Goal: Navigation & Orientation: Find specific page/section

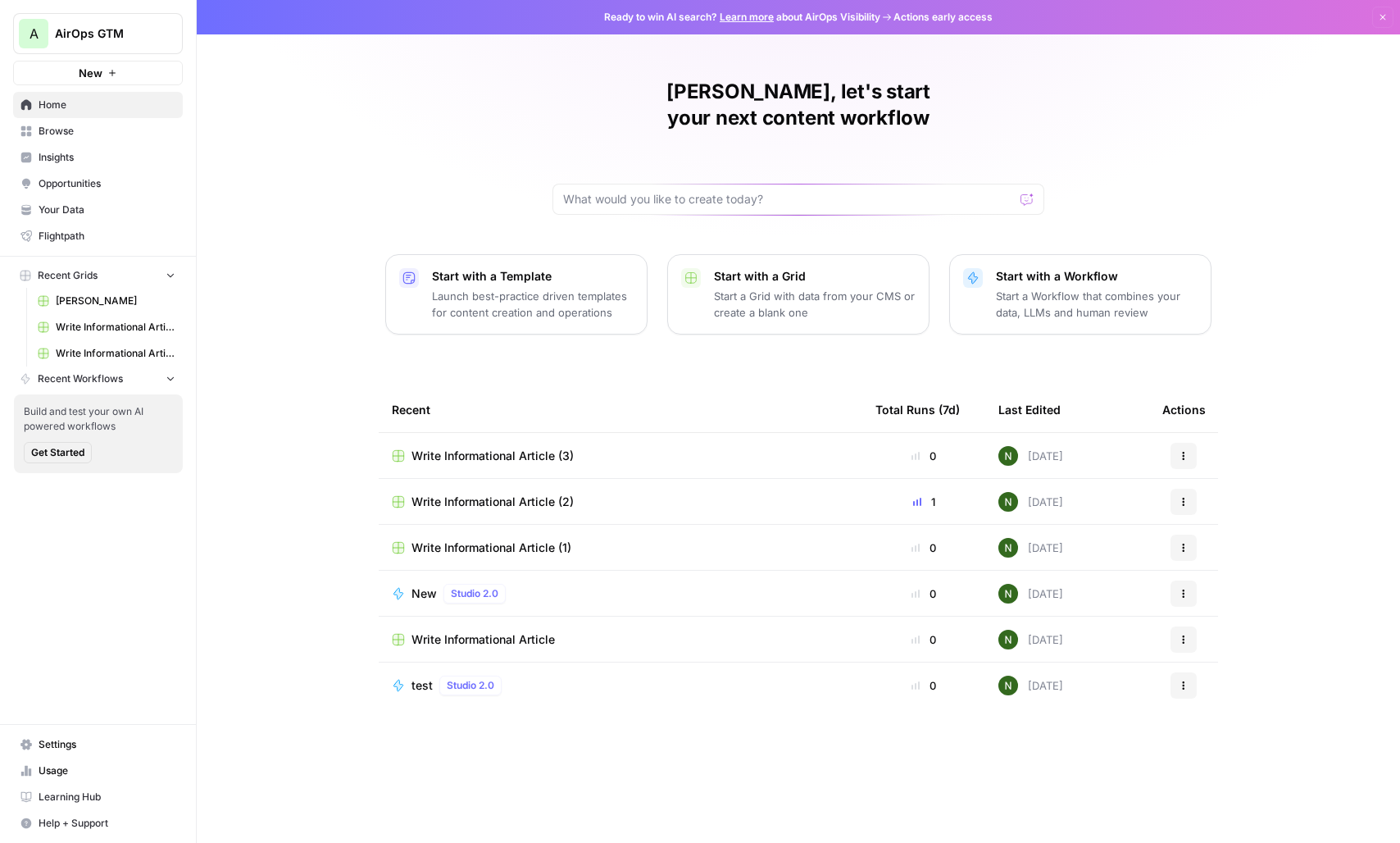
click at [330, 297] on div "[PERSON_NAME], let's start your next content workflow Start with a Template Lau…" at bounding box center [799, 422] width 1204 height 843
click at [98, 36] on span "AirOps GTM" at bounding box center [104, 34] width 99 height 16
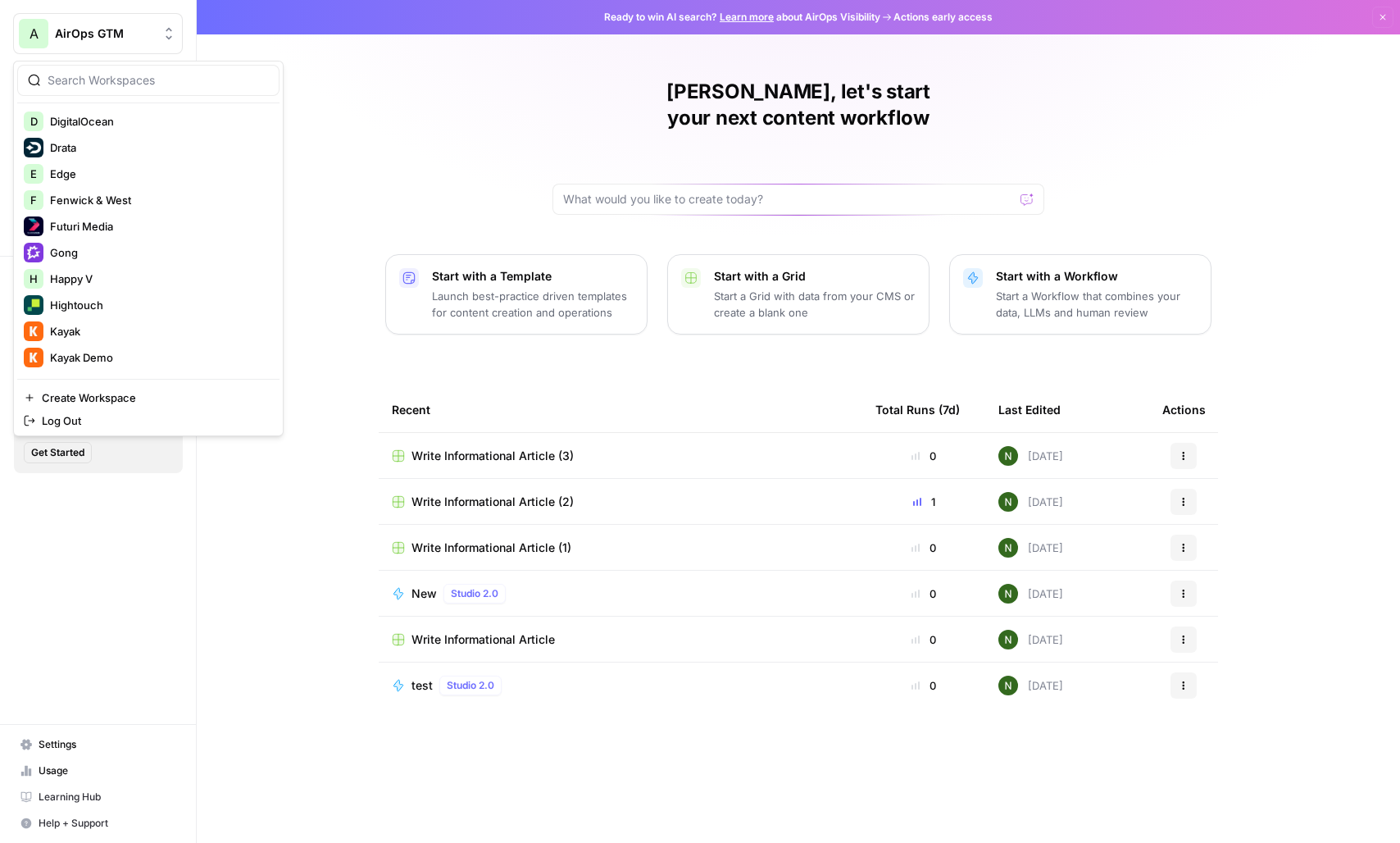
scroll to position [577, 0]
click at [121, 222] on span "Futuri Media" at bounding box center [158, 228] width 217 height 16
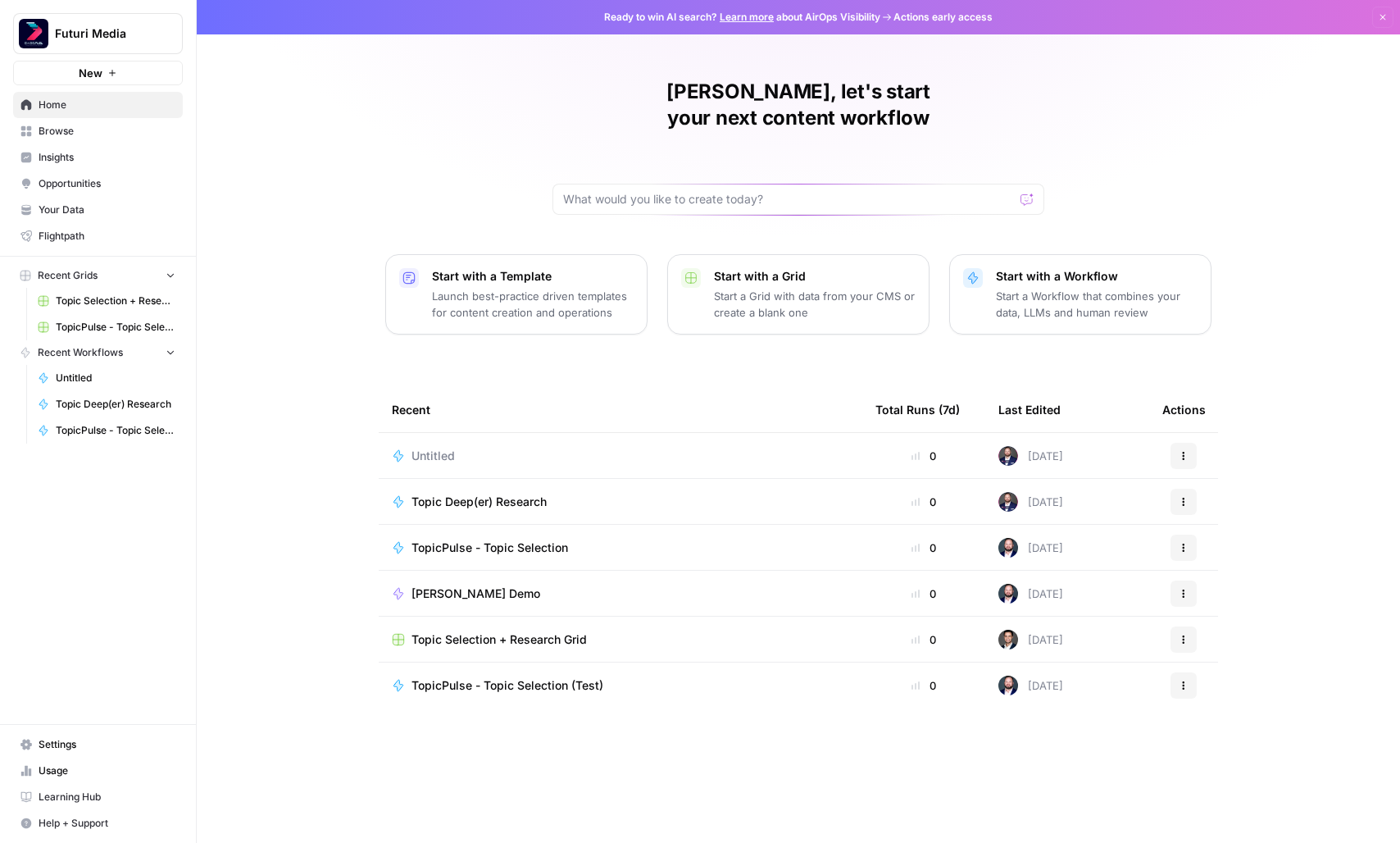
click at [52, 778] on span "Usage" at bounding box center [107, 771] width 137 height 15
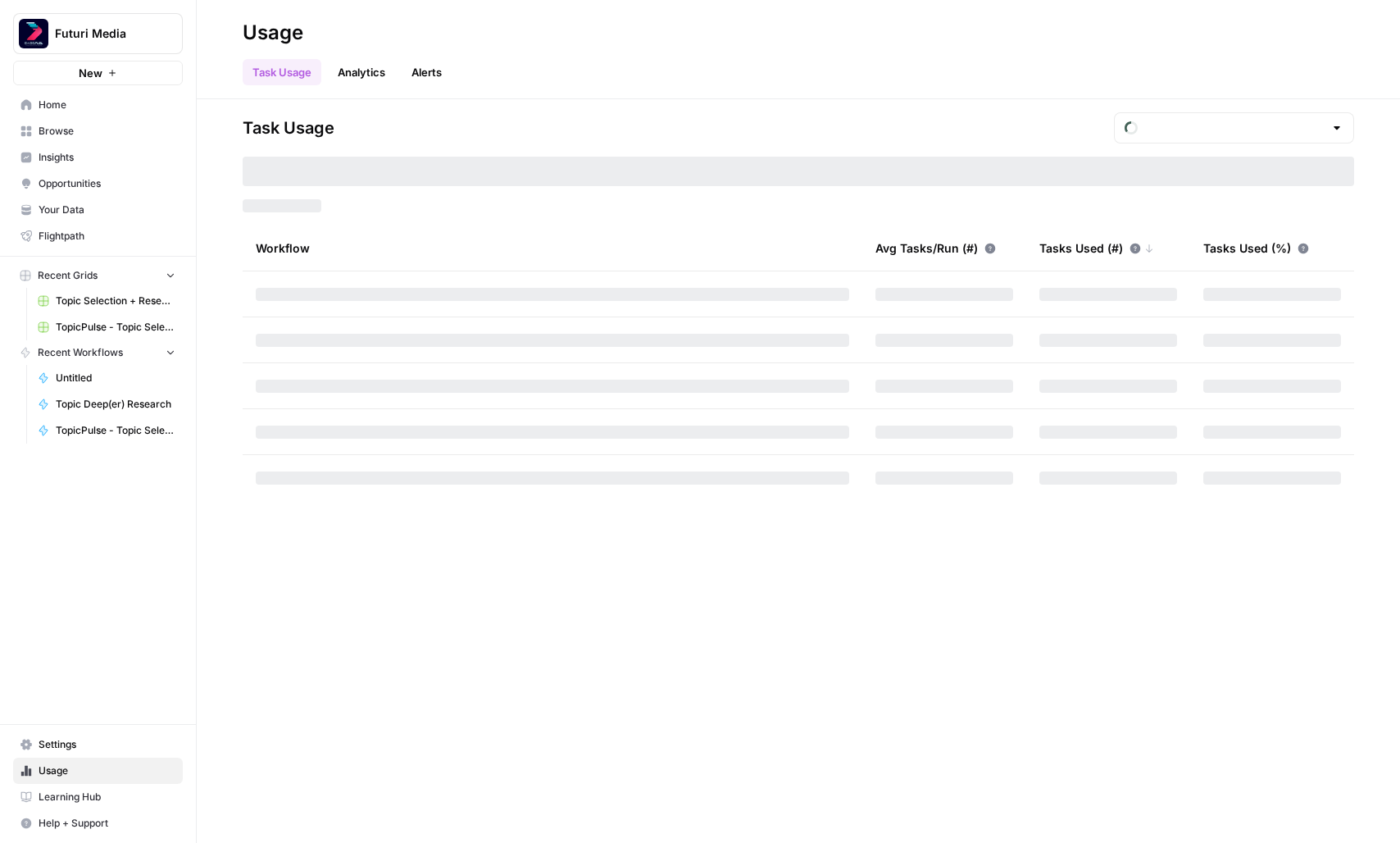
type input "October Tasks"
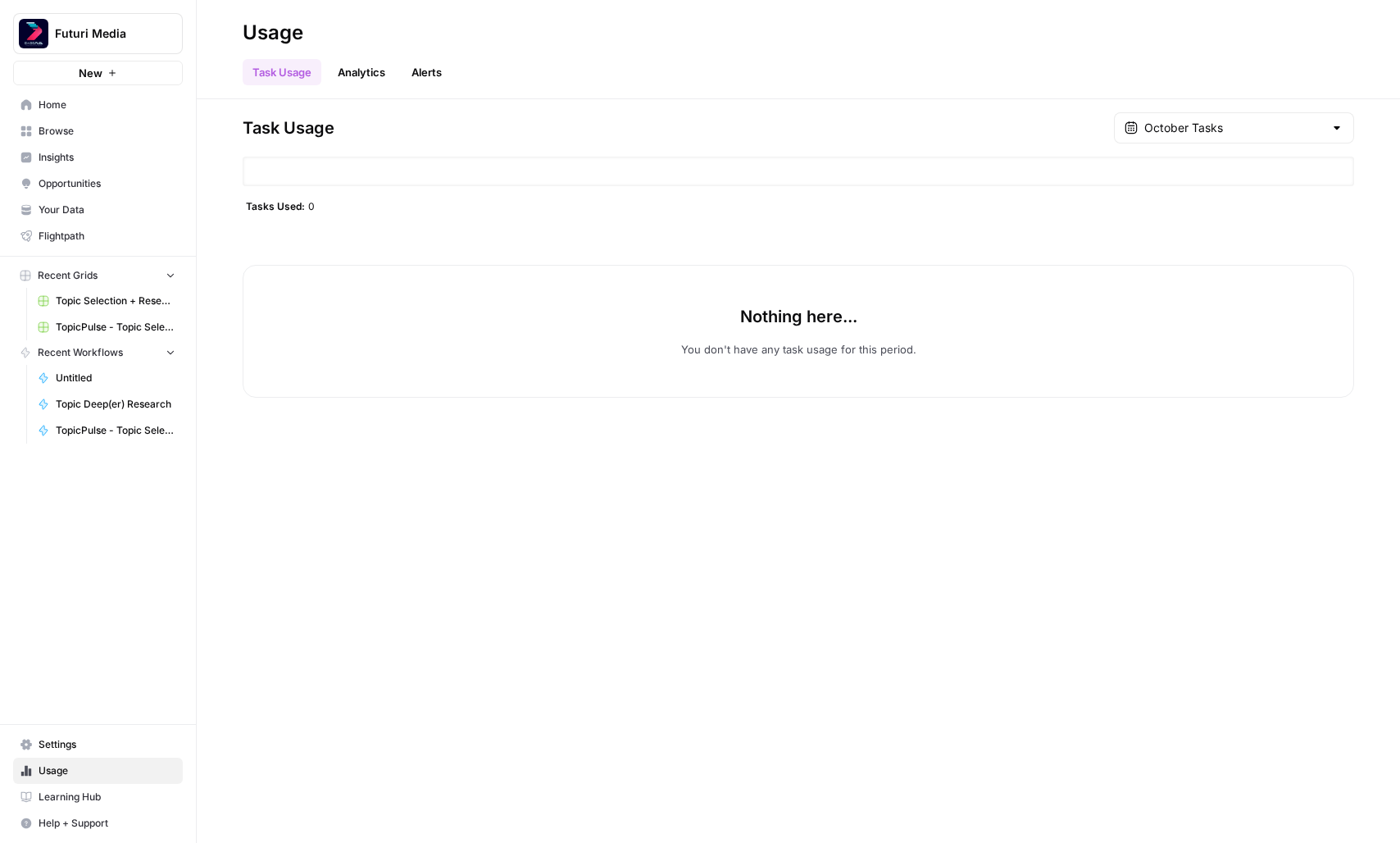
click at [1238, 142] on div "October Tasks" at bounding box center [1234, 128] width 240 height 31
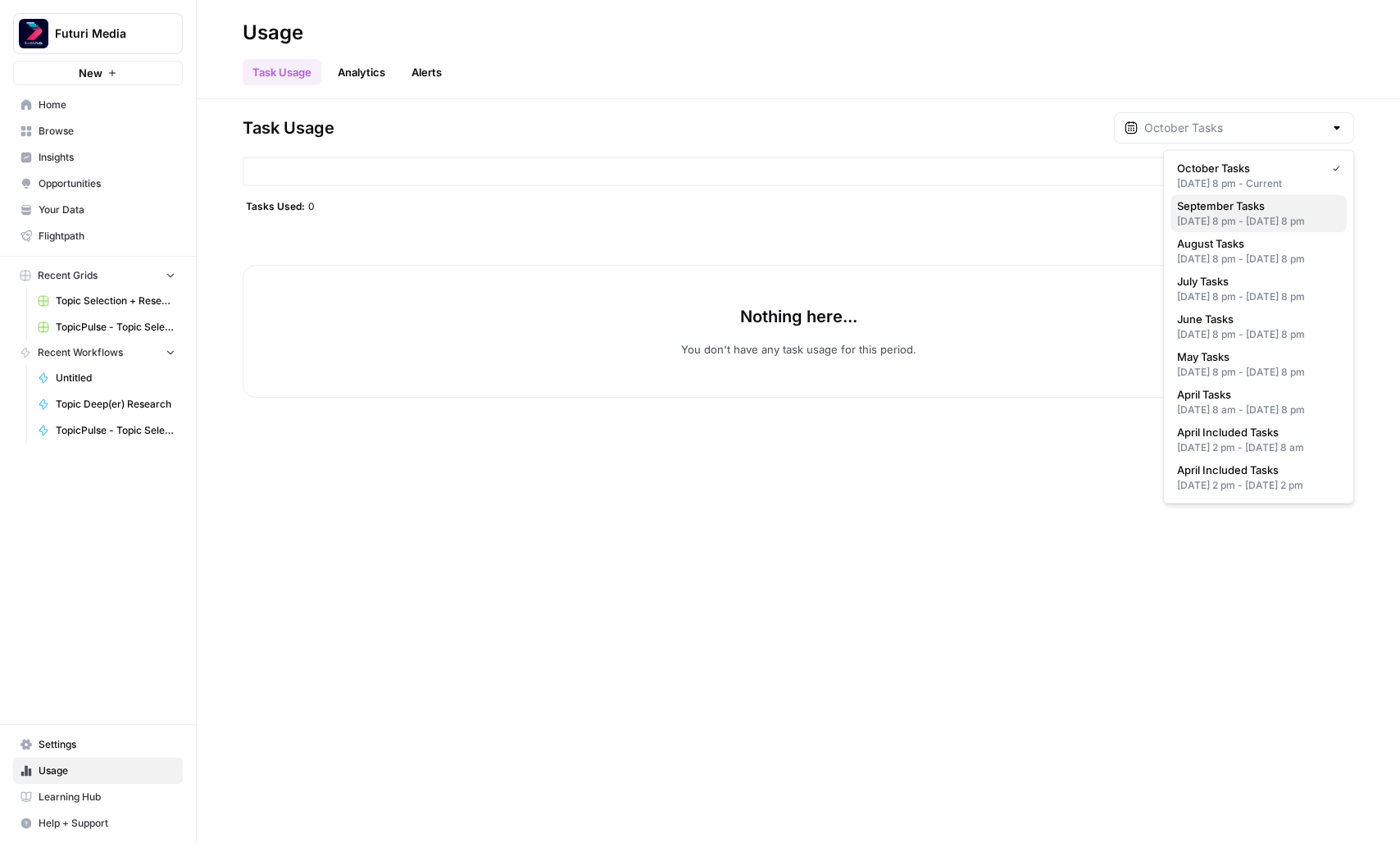
click at [1229, 223] on div "Aug 31, 2025 8 pm - Sep 30, 2025 8 pm" at bounding box center [1259, 221] width 163 height 15
type input "September Tasks"
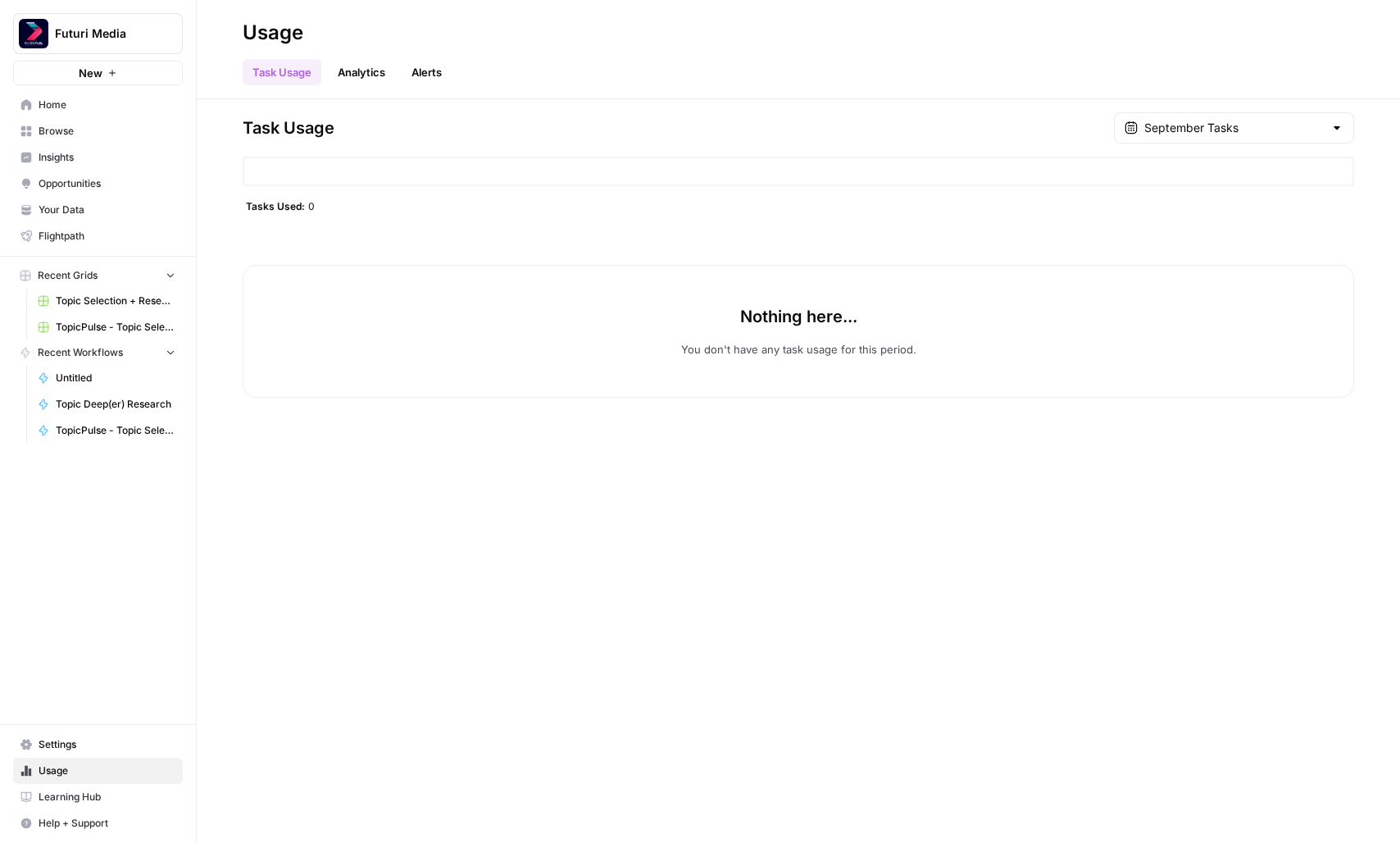
click at [107, 137] on span "Browse" at bounding box center [107, 131] width 137 height 15
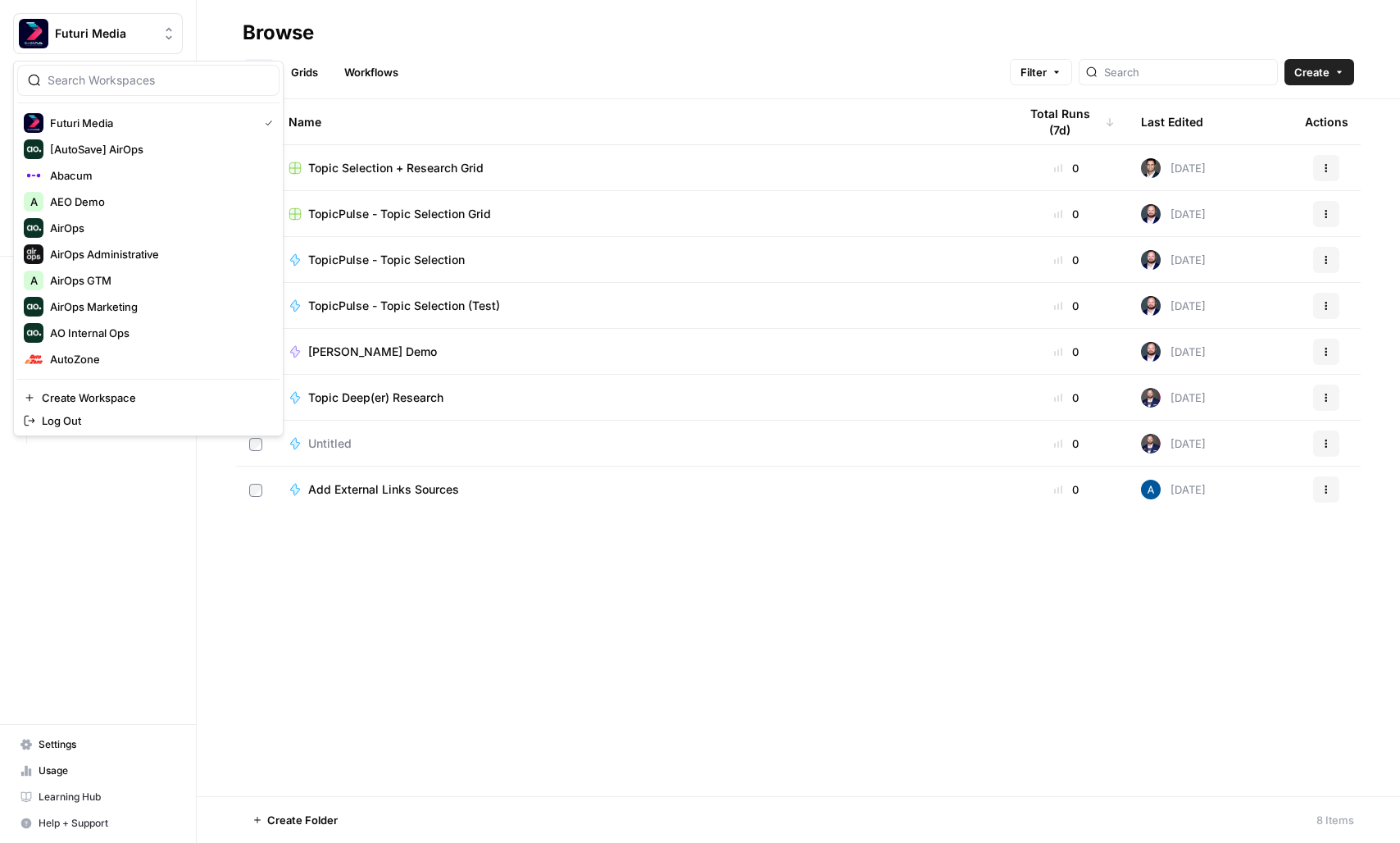
click at [118, 43] on button "Futuri Media" at bounding box center [98, 34] width 170 height 41
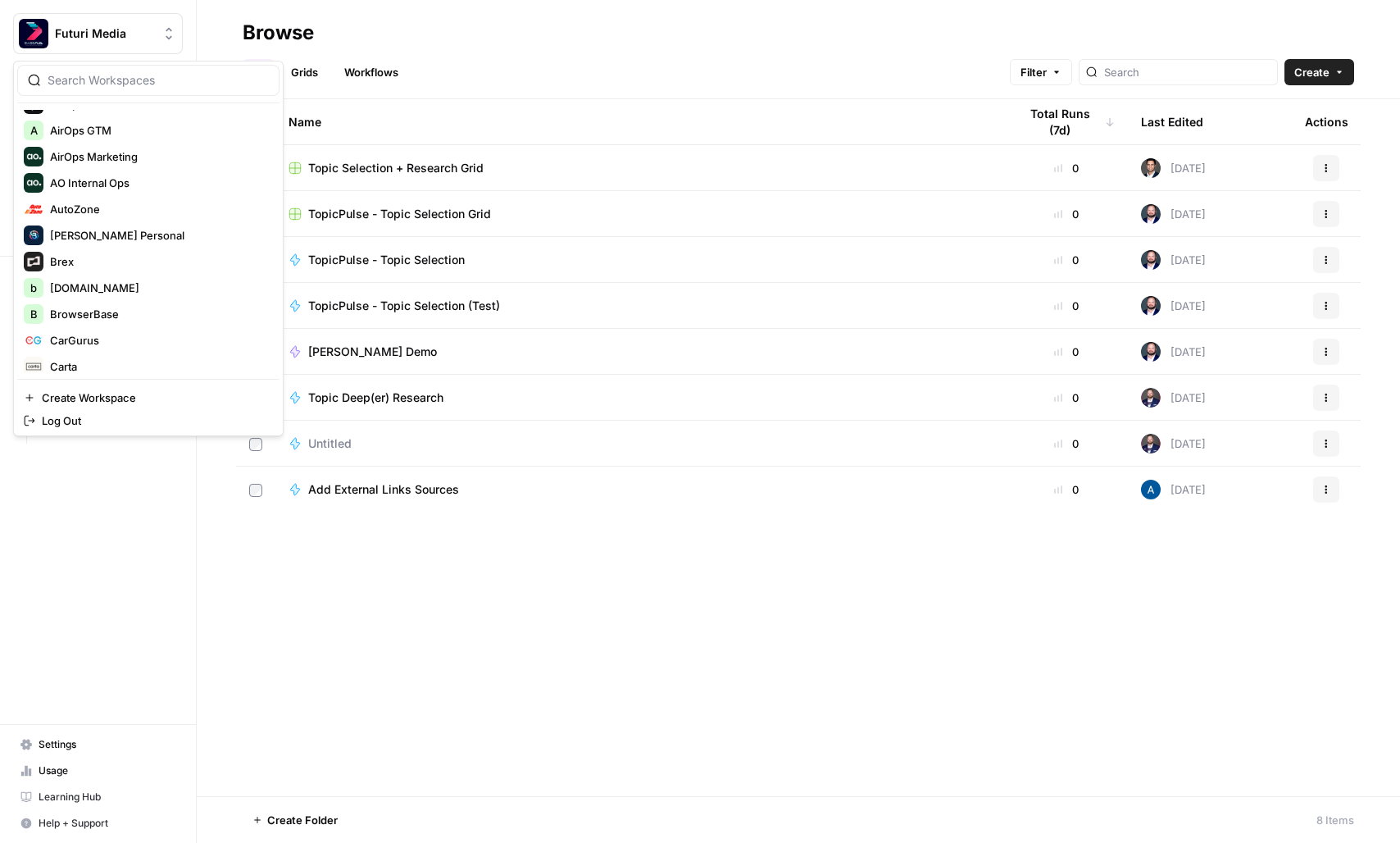
scroll to position [183, 0]
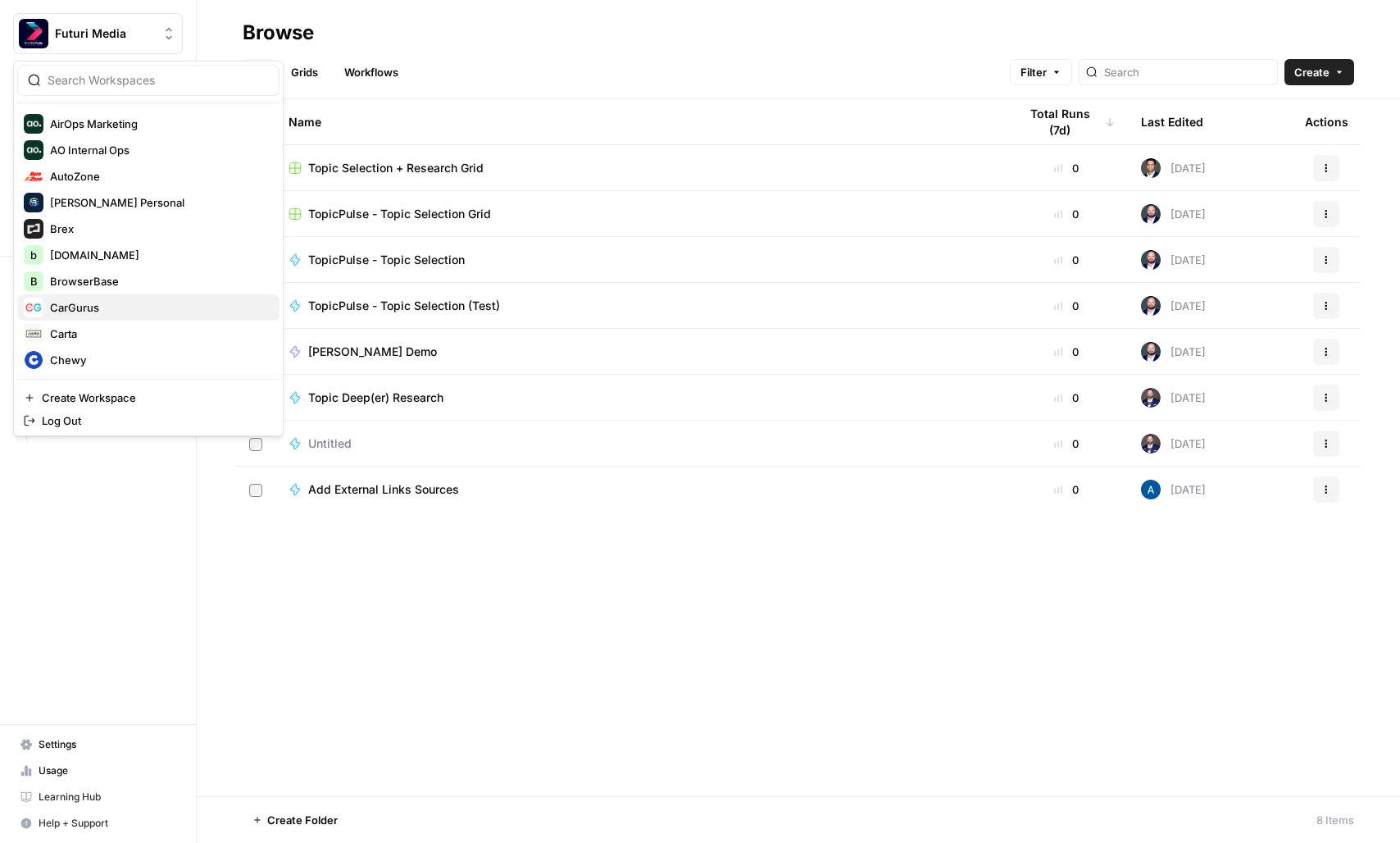
click at [106, 303] on span "CarGurus" at bounding box center [158, 308] width 217 height 16
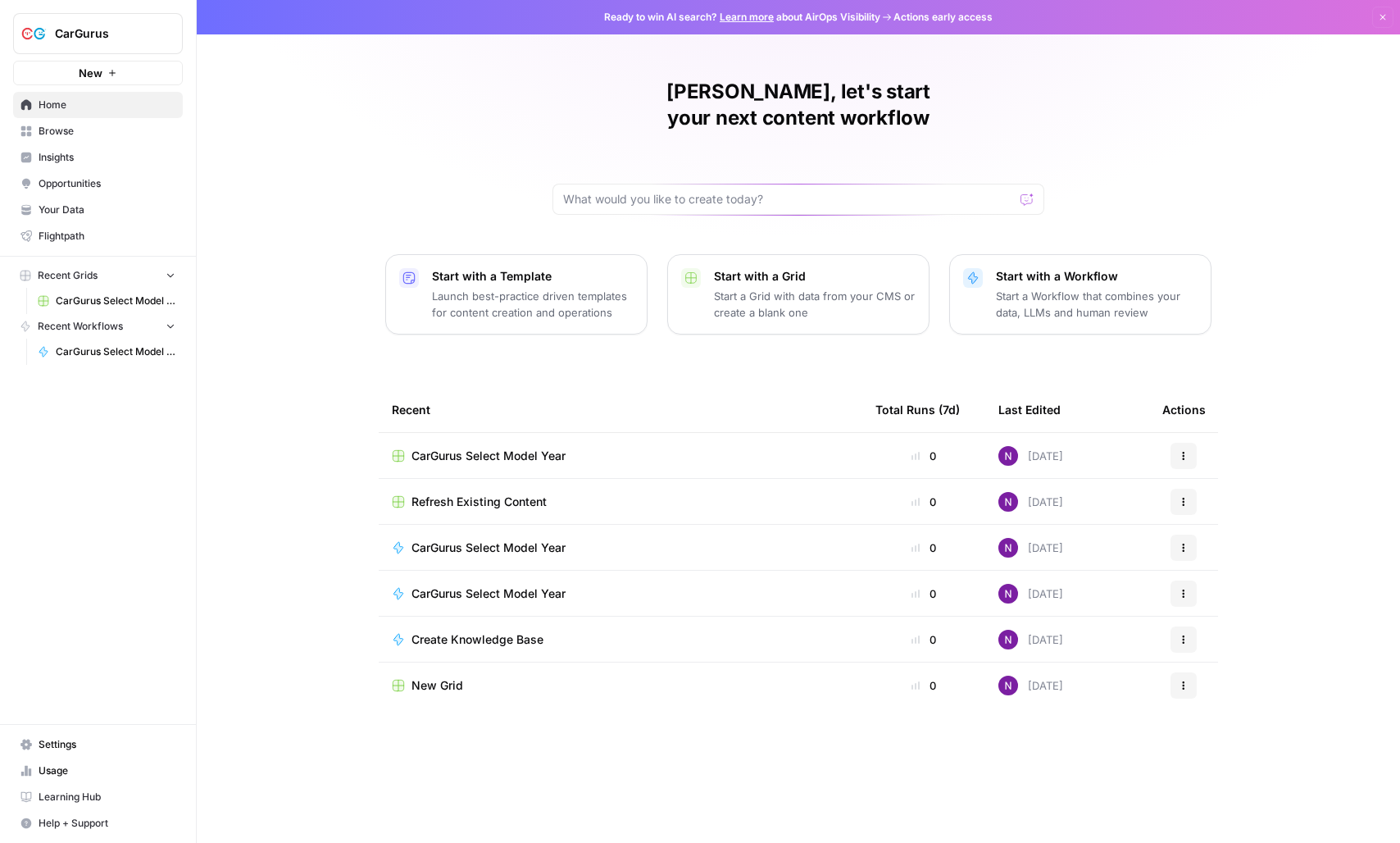
click at [60, 153] on span "Insights" at bounding box center [107, 157] width 137 height 15
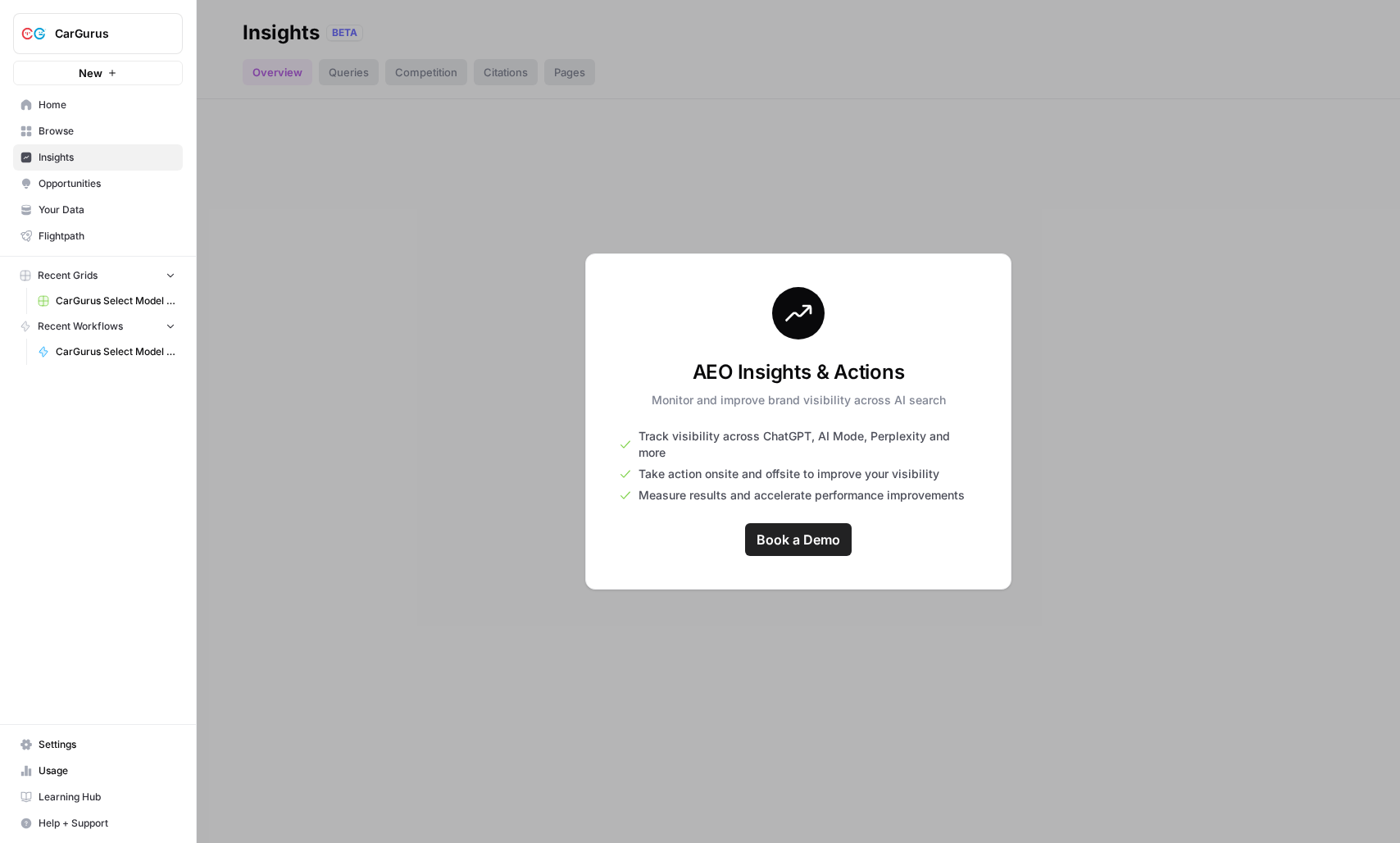
click at [104, 185] on span "Opportunities" at bounding box center [107, 184] width 137 height 15
click at [139, 203] on span "Your Data" at bounding box center [107, 210] width 137 height 15
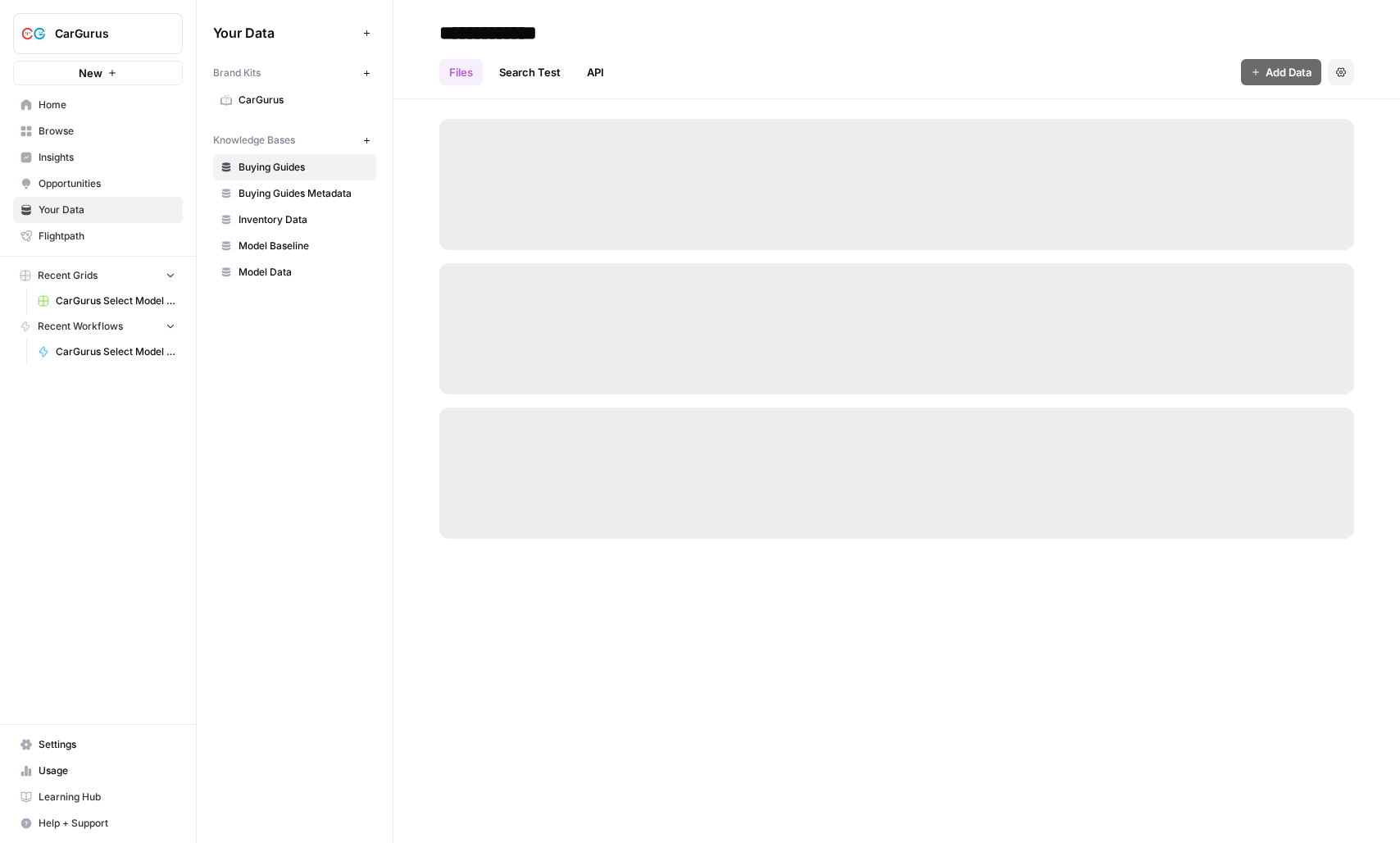
click at [97, 156] on span "Insights" at bounding box center [107, 157] width 137 height 15
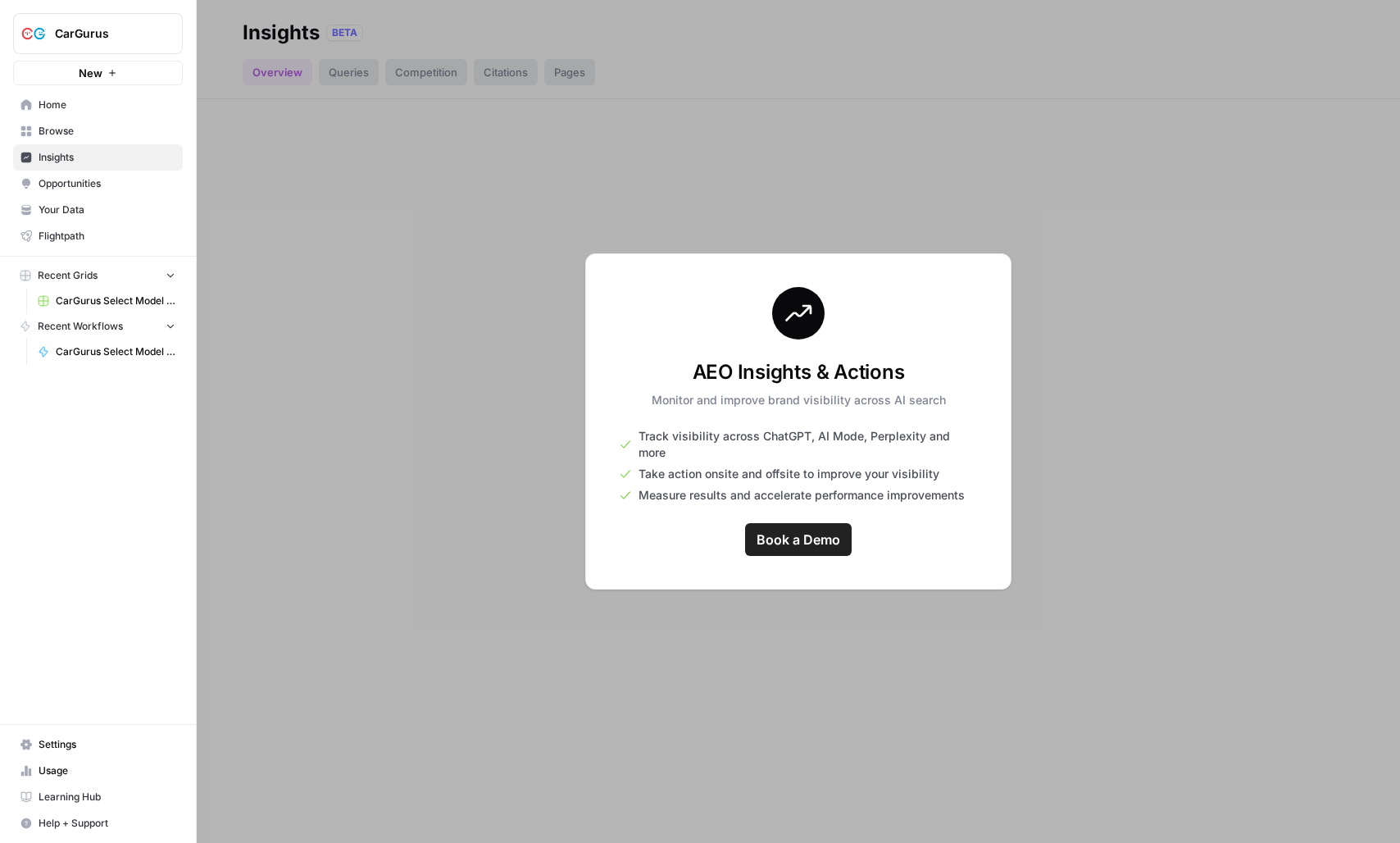
click at [91, 129] on span "Browse" at bounding box center [107, 131] width 137 height 15
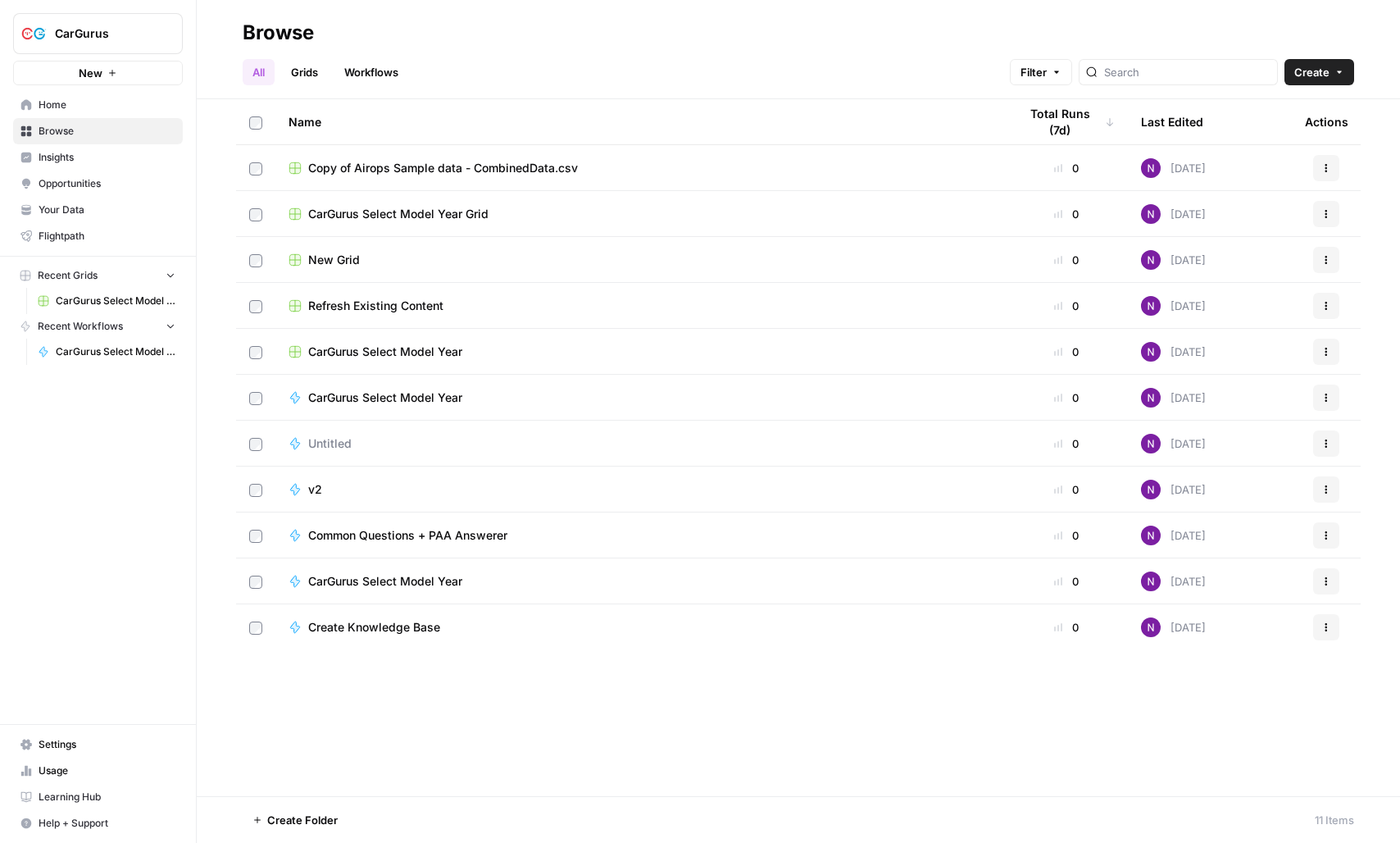
click at [1088, 123] on div "Total Runs (7d)" at bounding box center [1067, 121] width 97 height 45
click at [1182, 124] on div "Last Edited" at bounding box center [1173, 121] width 62 height 45
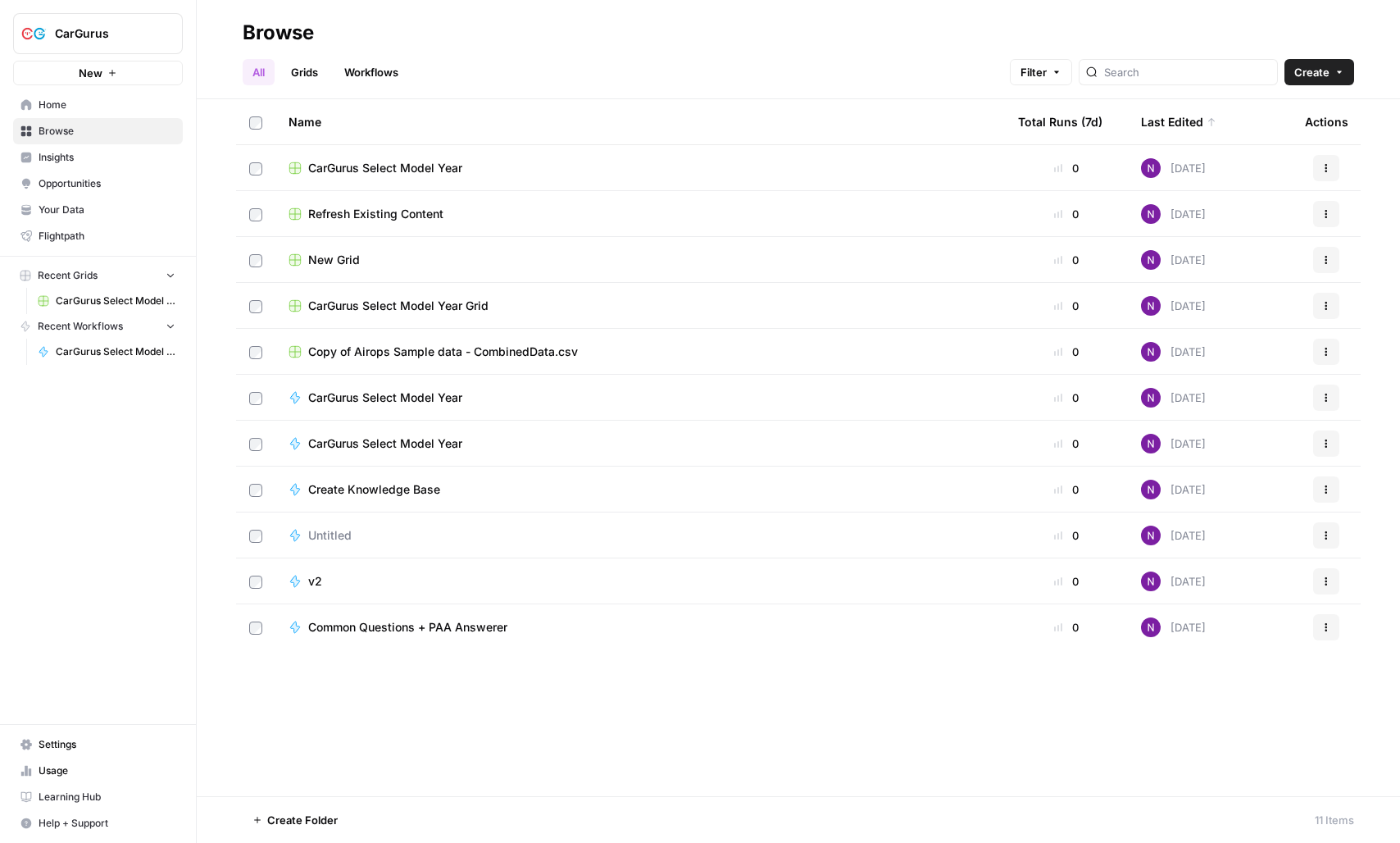
click at [1182, 124] on div "Last Edited" at bounding box center [1179, 121] width 75 height 45
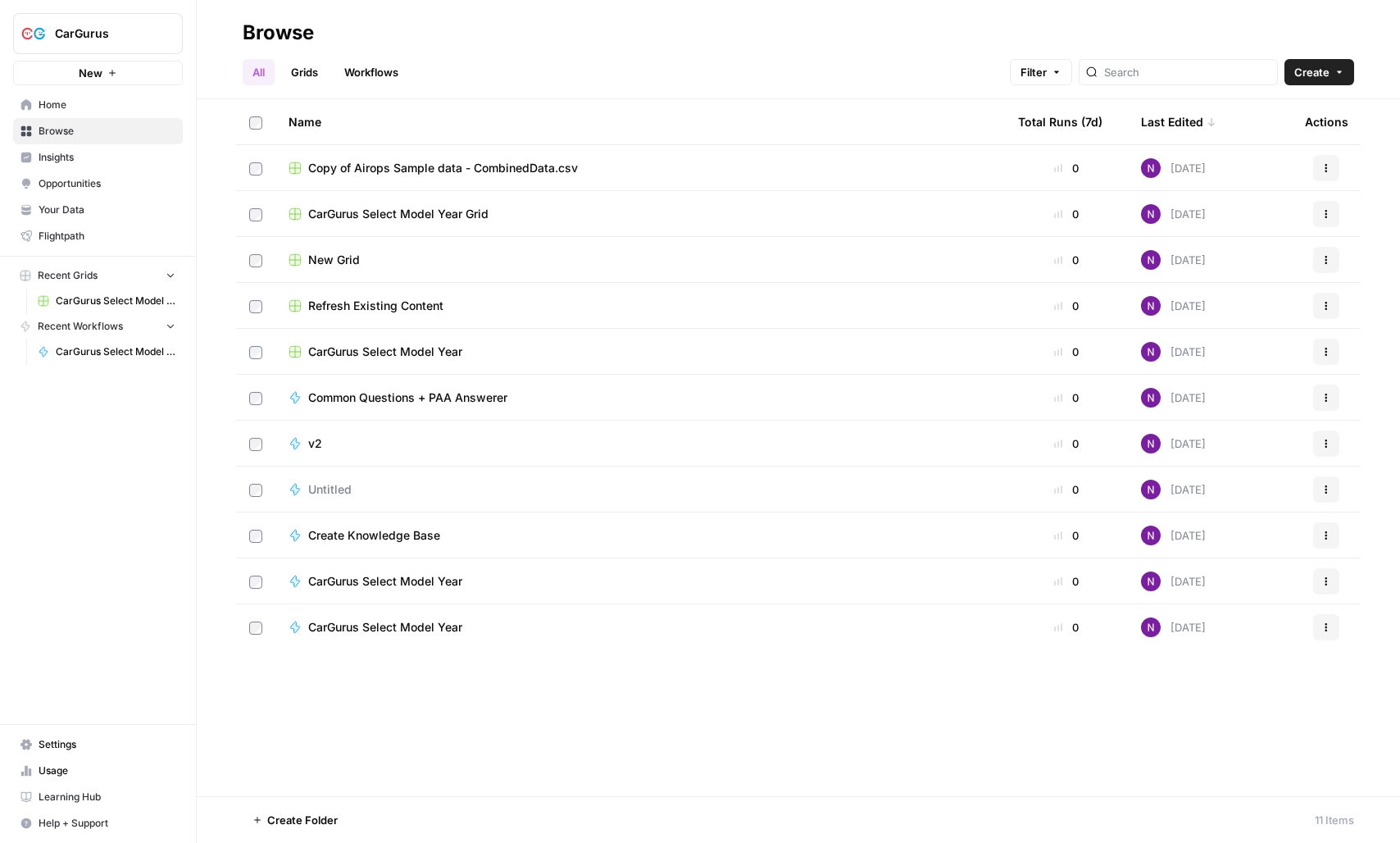
click at [1182, 124] on div "Last Edited" at bounding box center [1179, 121] width 75 height 45
click at [1171, 112] on div "Last Edited" at bounding box center [1173, 121] width 62 height 45
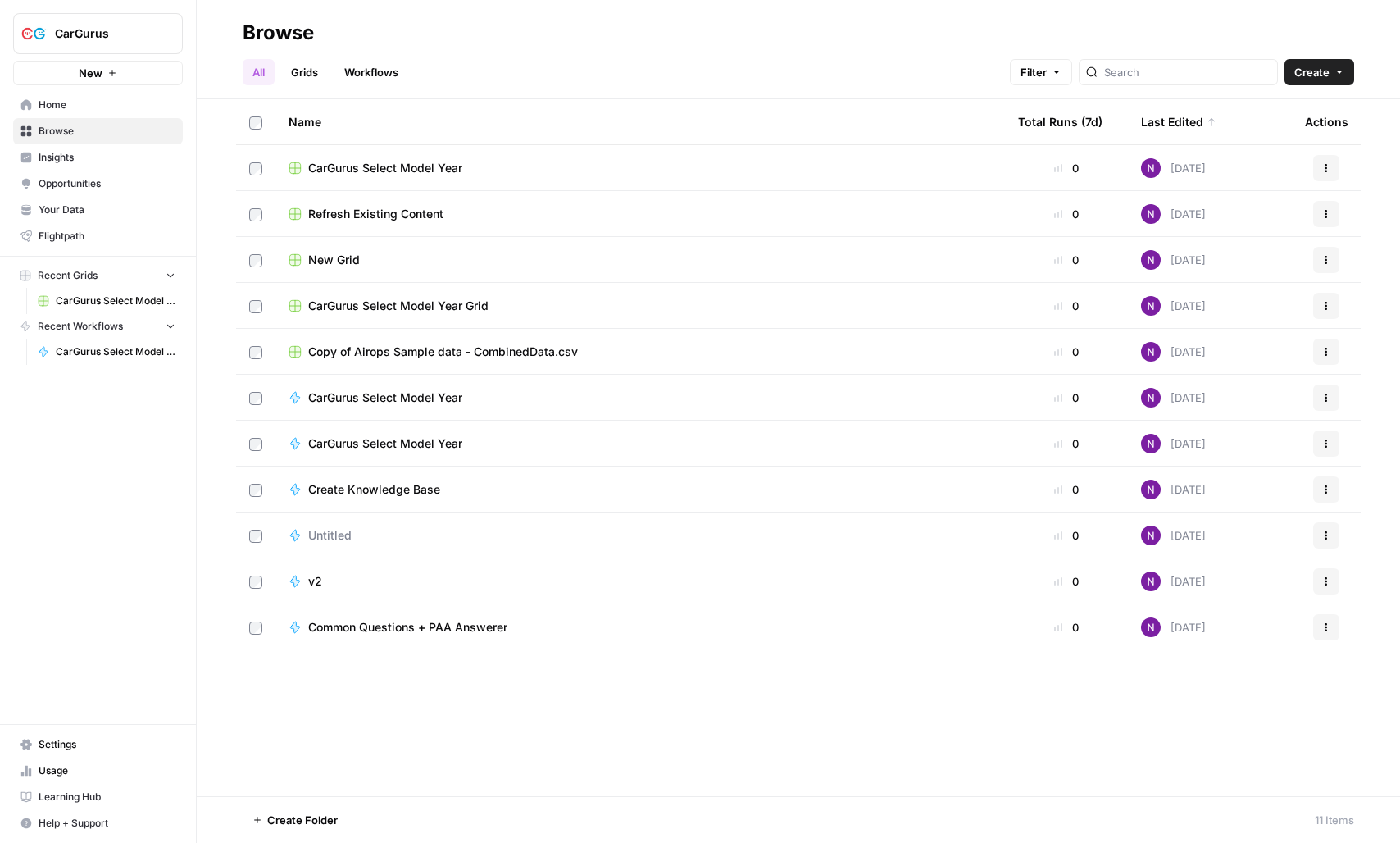
click at [413, 169] on span "CarGurus Select Model Year" at bounding box center [385, 168] width 154 height 16
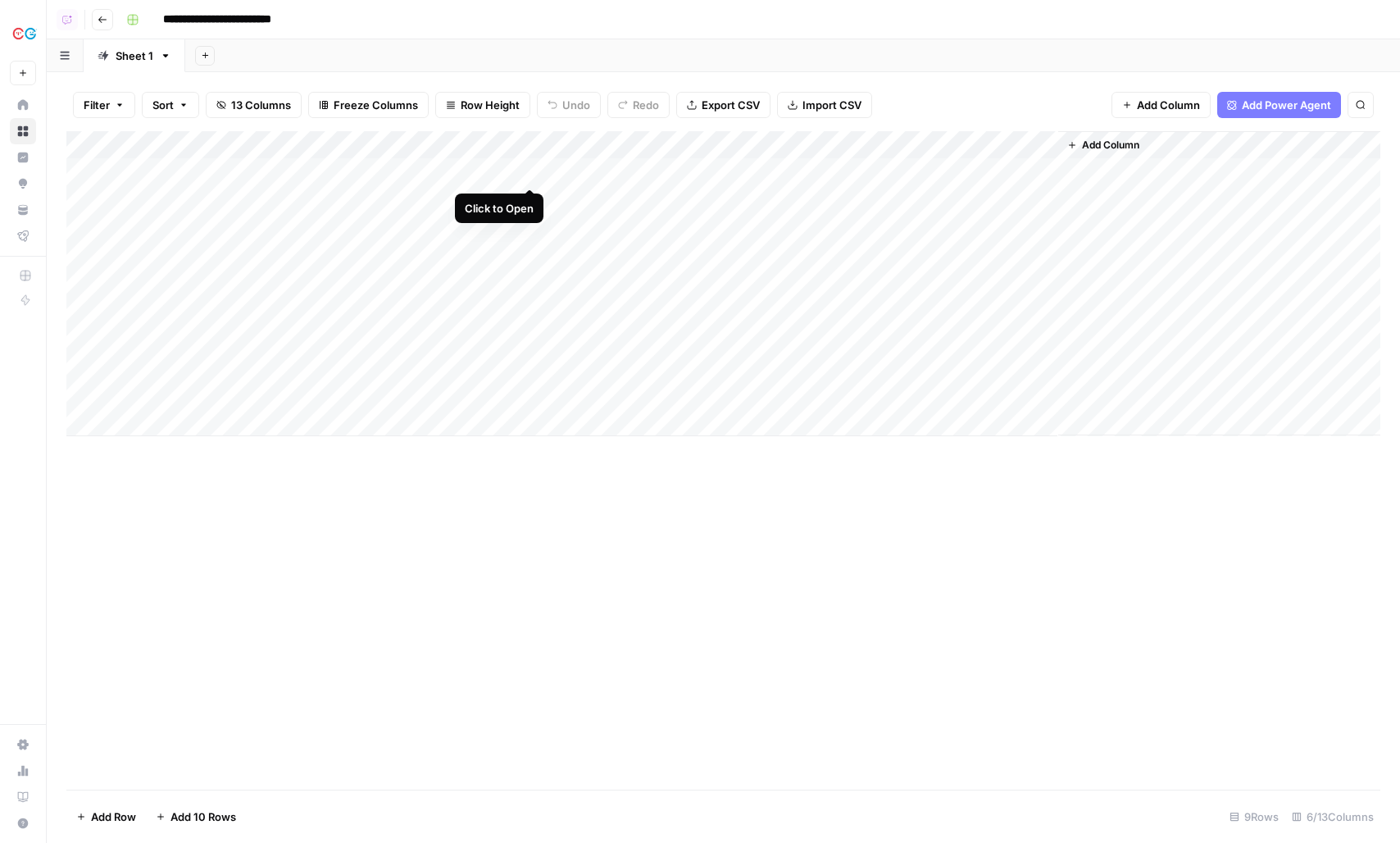
click at [528, 171] on div "Add Column" at bounding box center [723, 284] width 1314 height 305
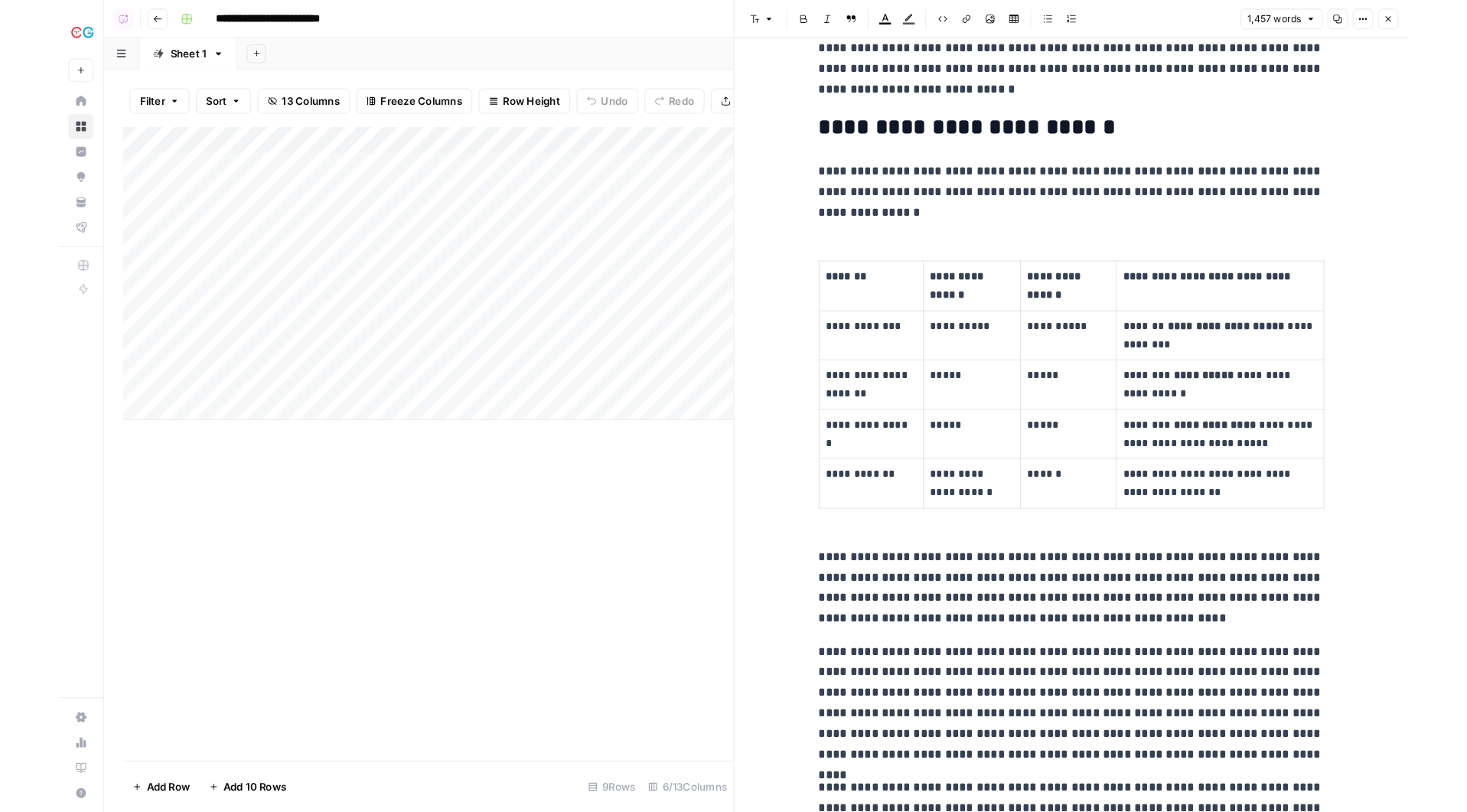
scroll to position [2343, 0]
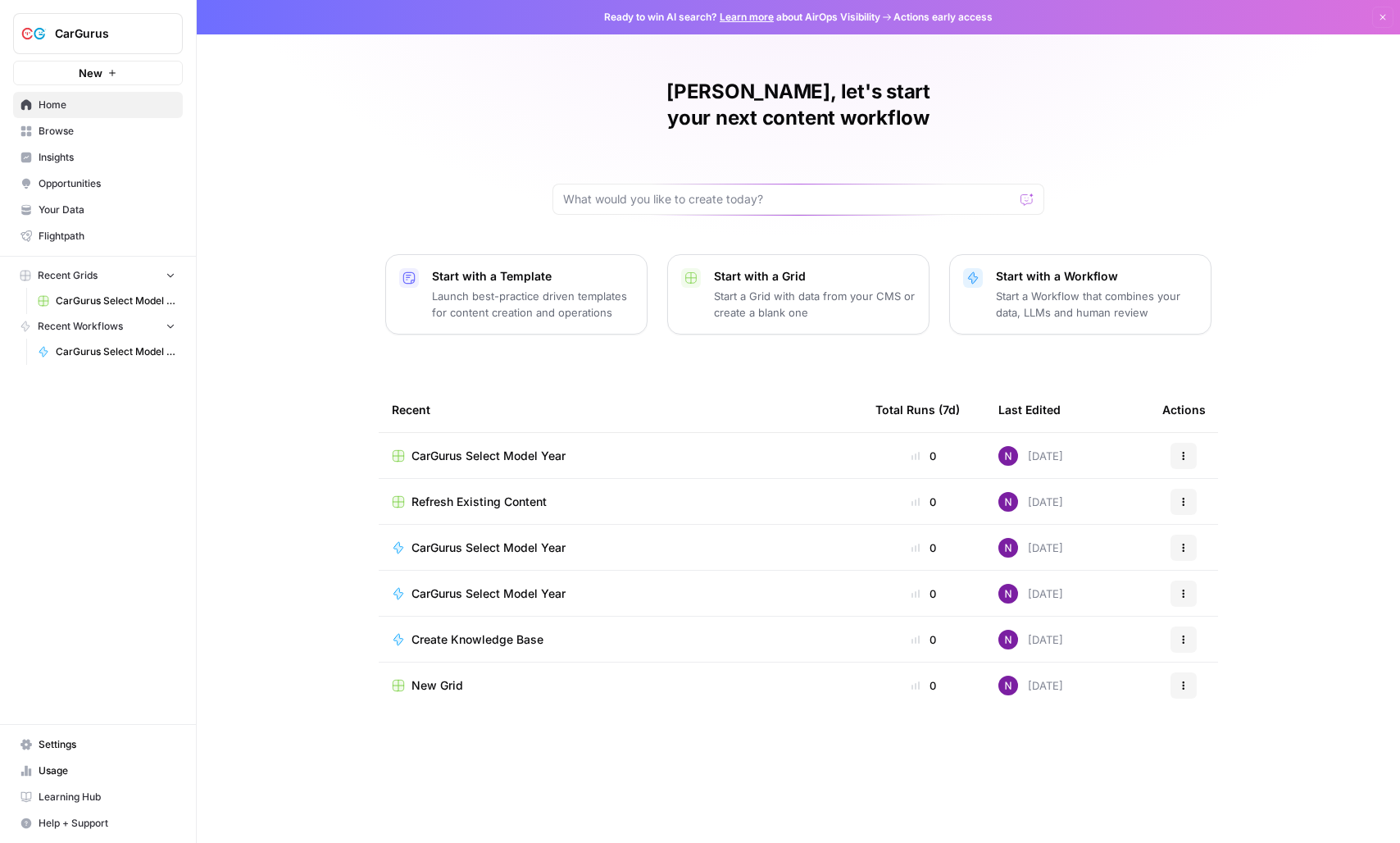
click at [87, 48] on button "CarGurus" at bounding box center [98, 34] width 170 height 41
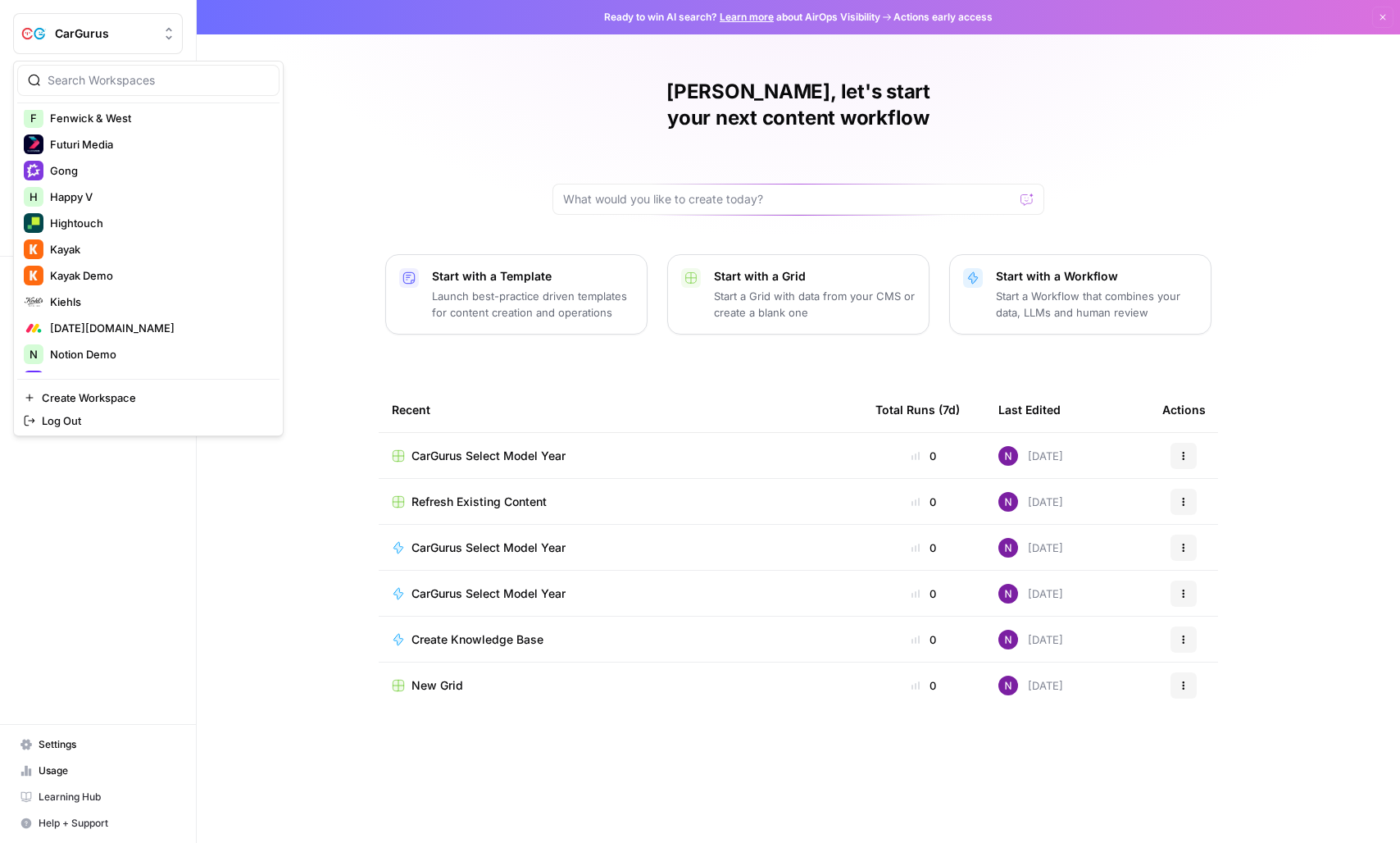
scroll to position [773, 0]
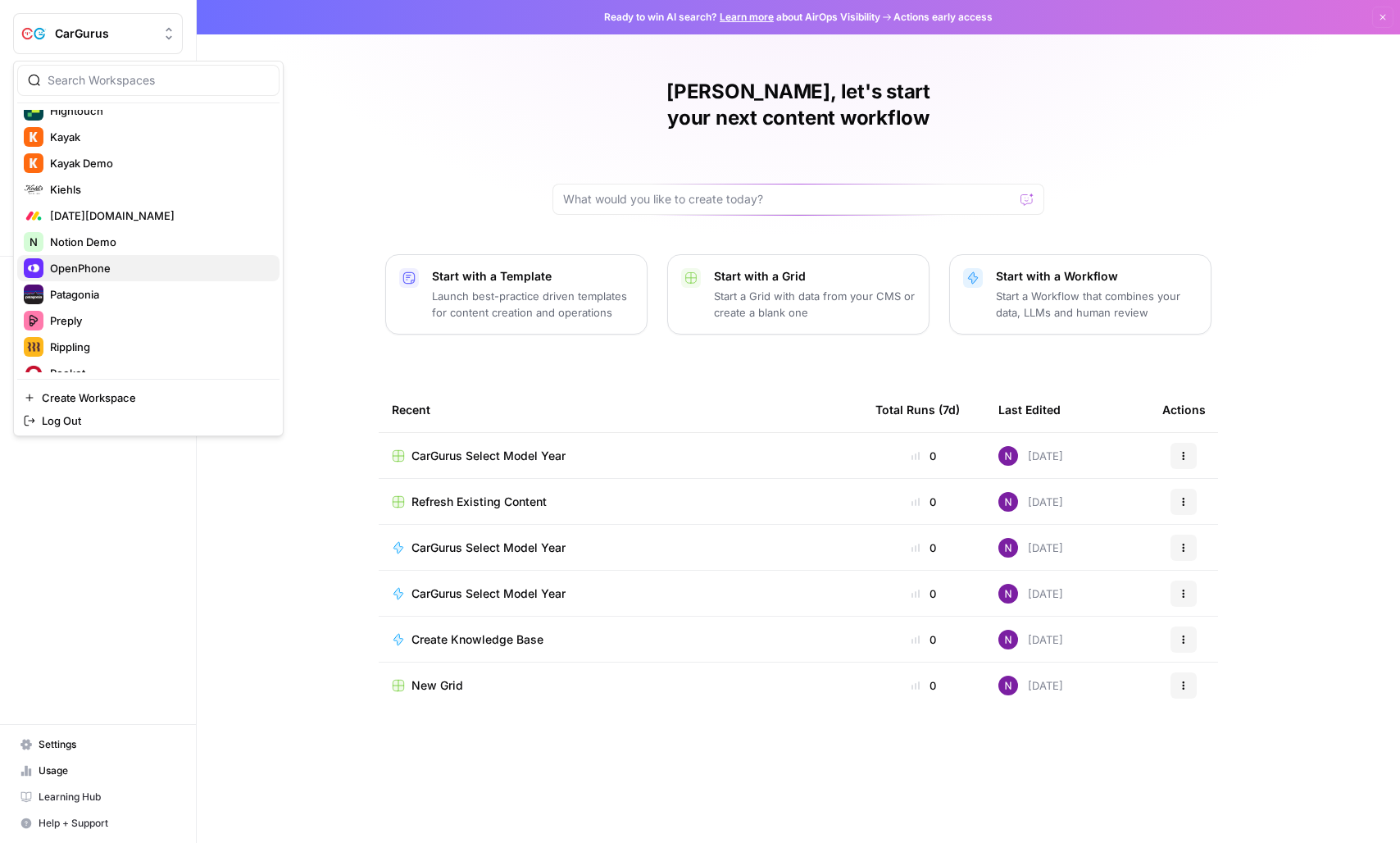
click at [109, 271] on span "OpenPhone" at bounding box center [158, 268] width 217 height 16
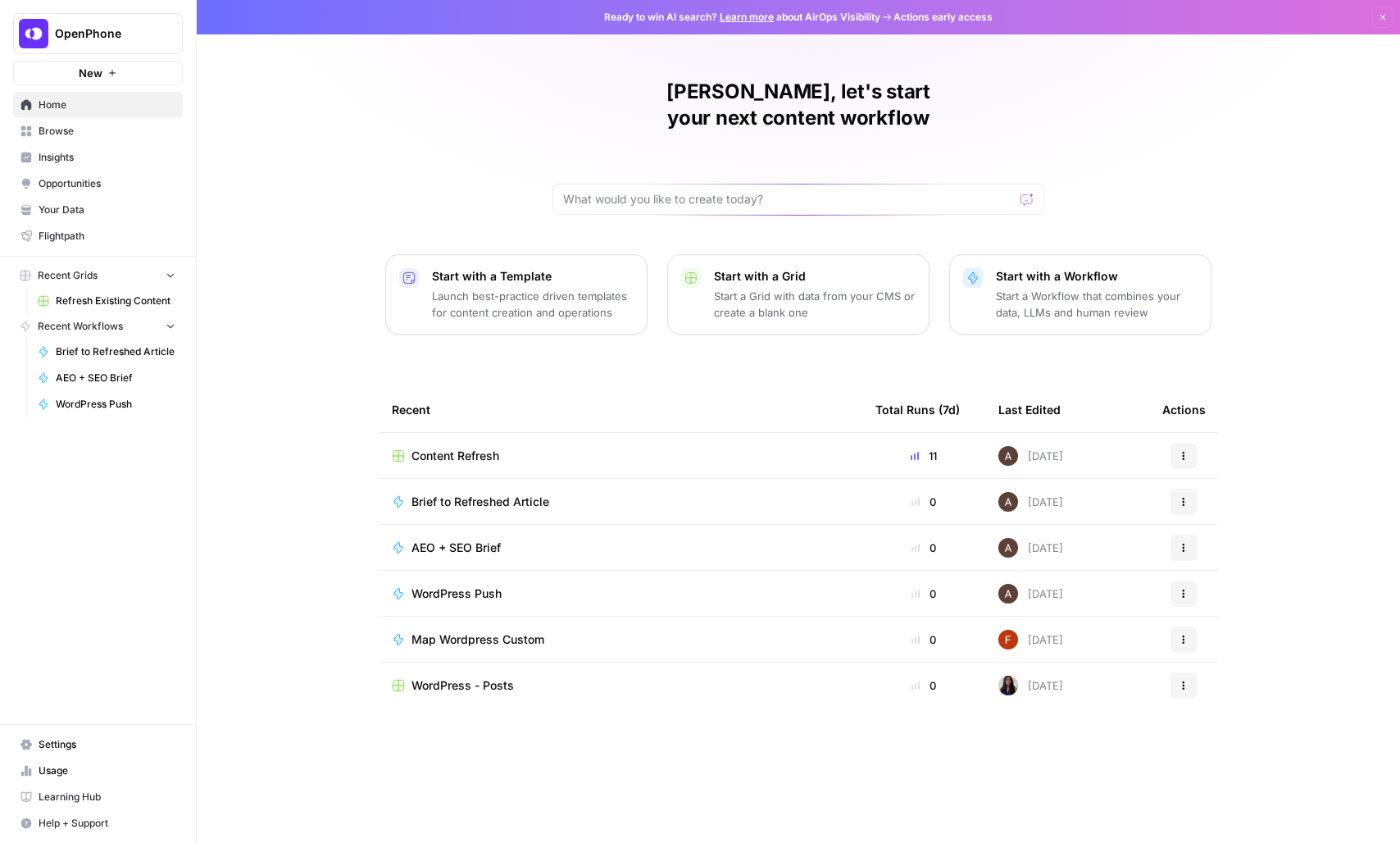
click at [69, 158] on span "Insights" at bounding box center [107, 157] width 137 height 15
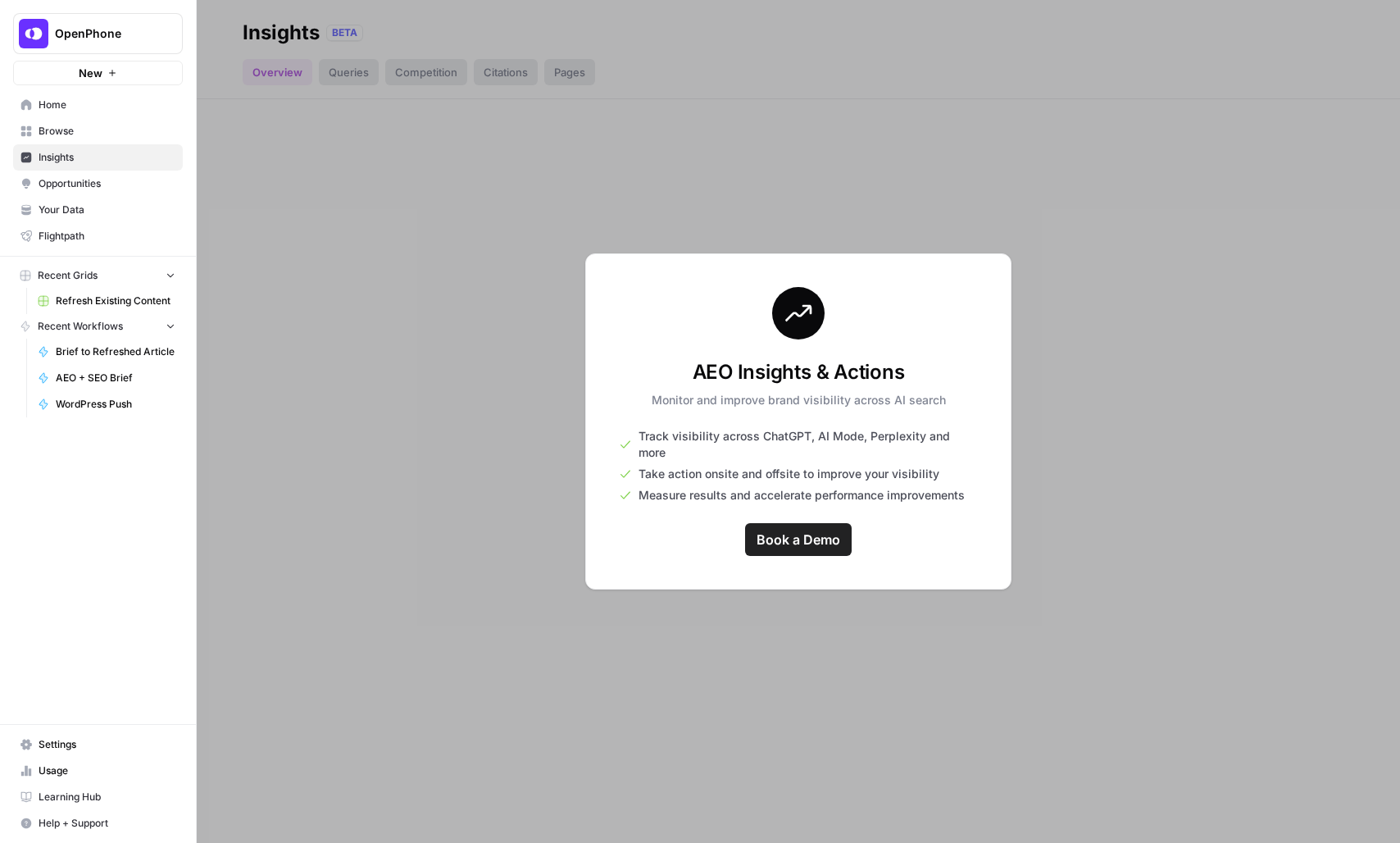
click at [93, 43] on button "OpenPhone" at bounding box center [98, 34] width 170 height 41
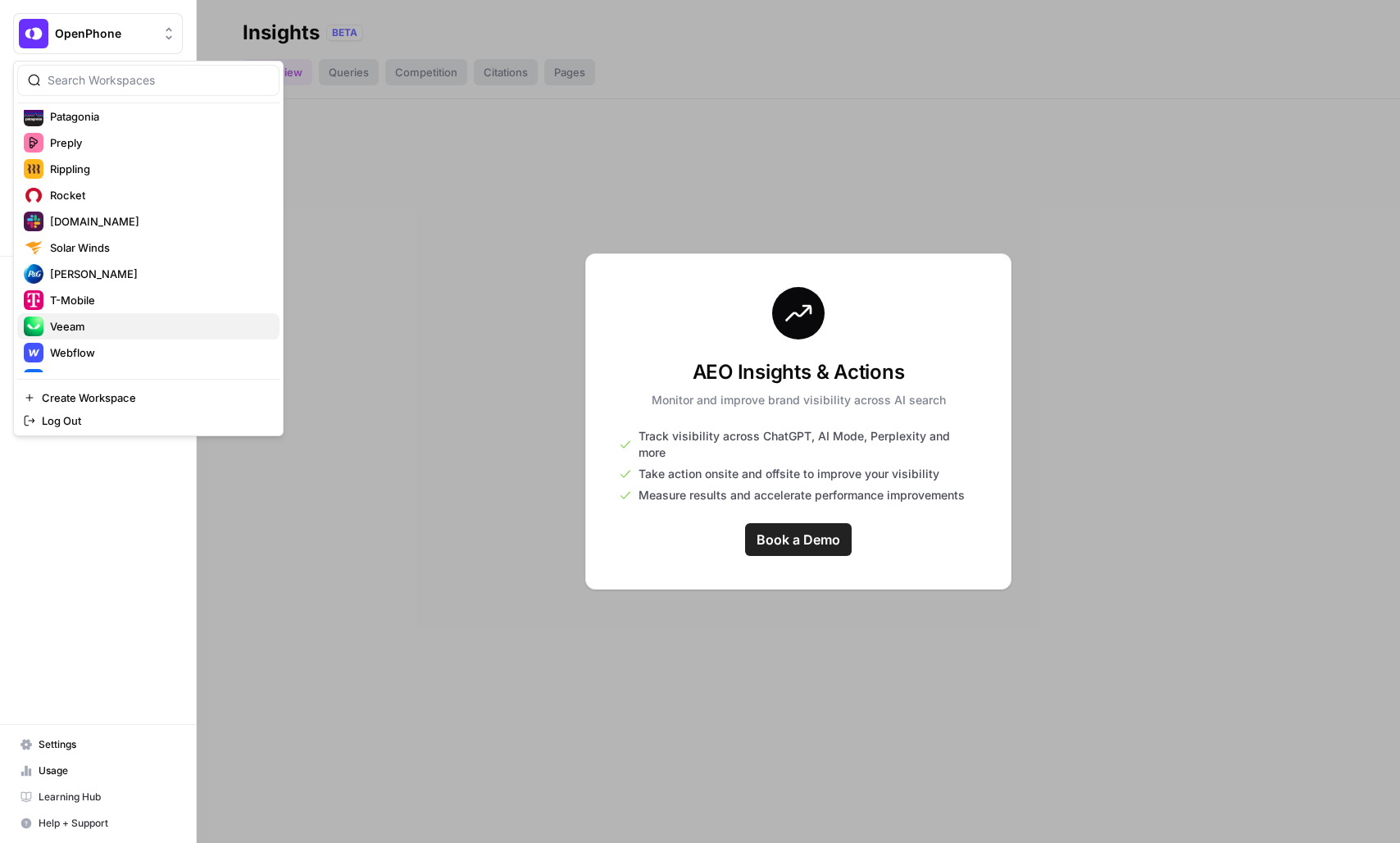
scroll to position [997, 0]
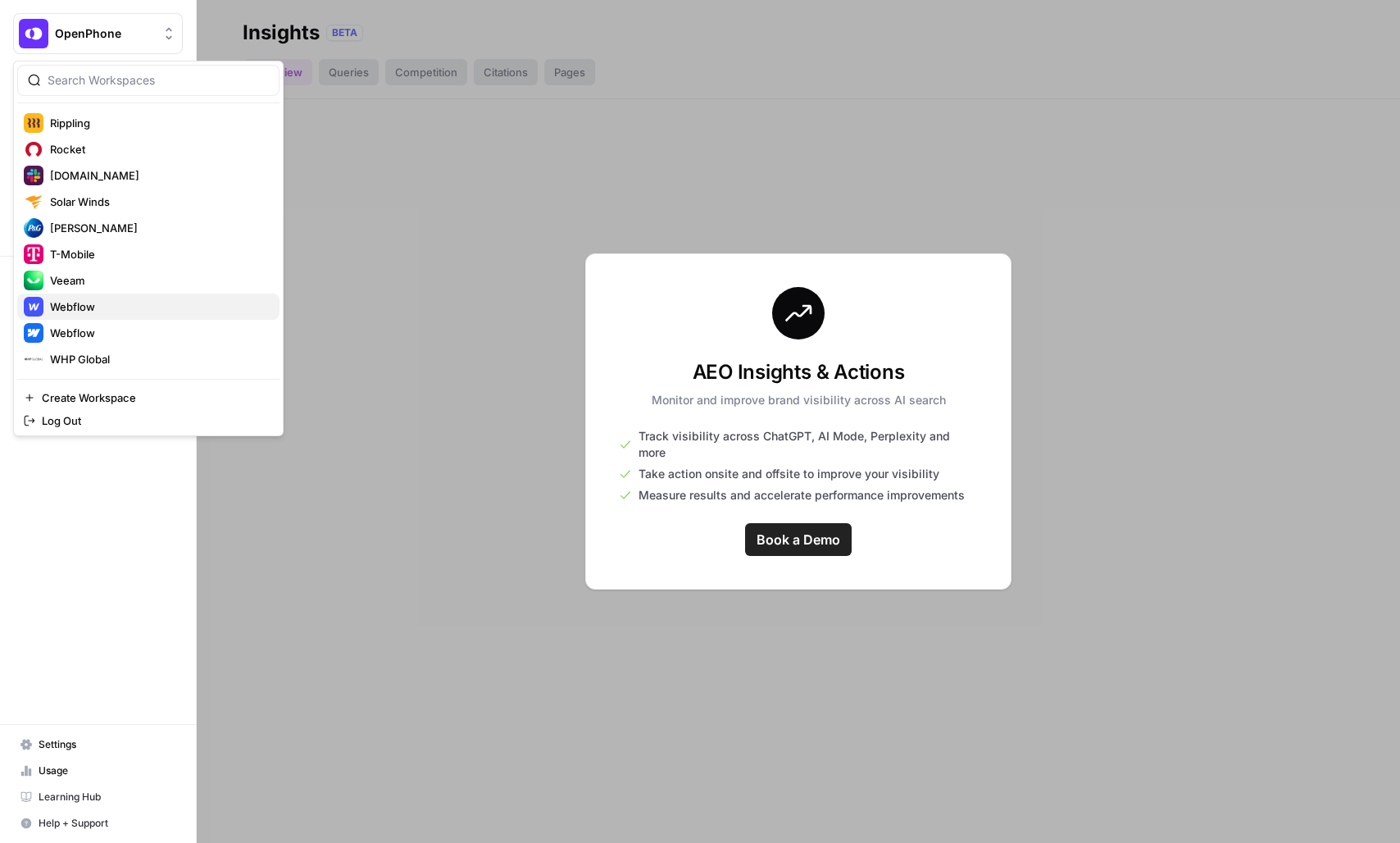
click at [103, 308] on span "Webflow" at bounding box center [158, 307] width 217 height 16
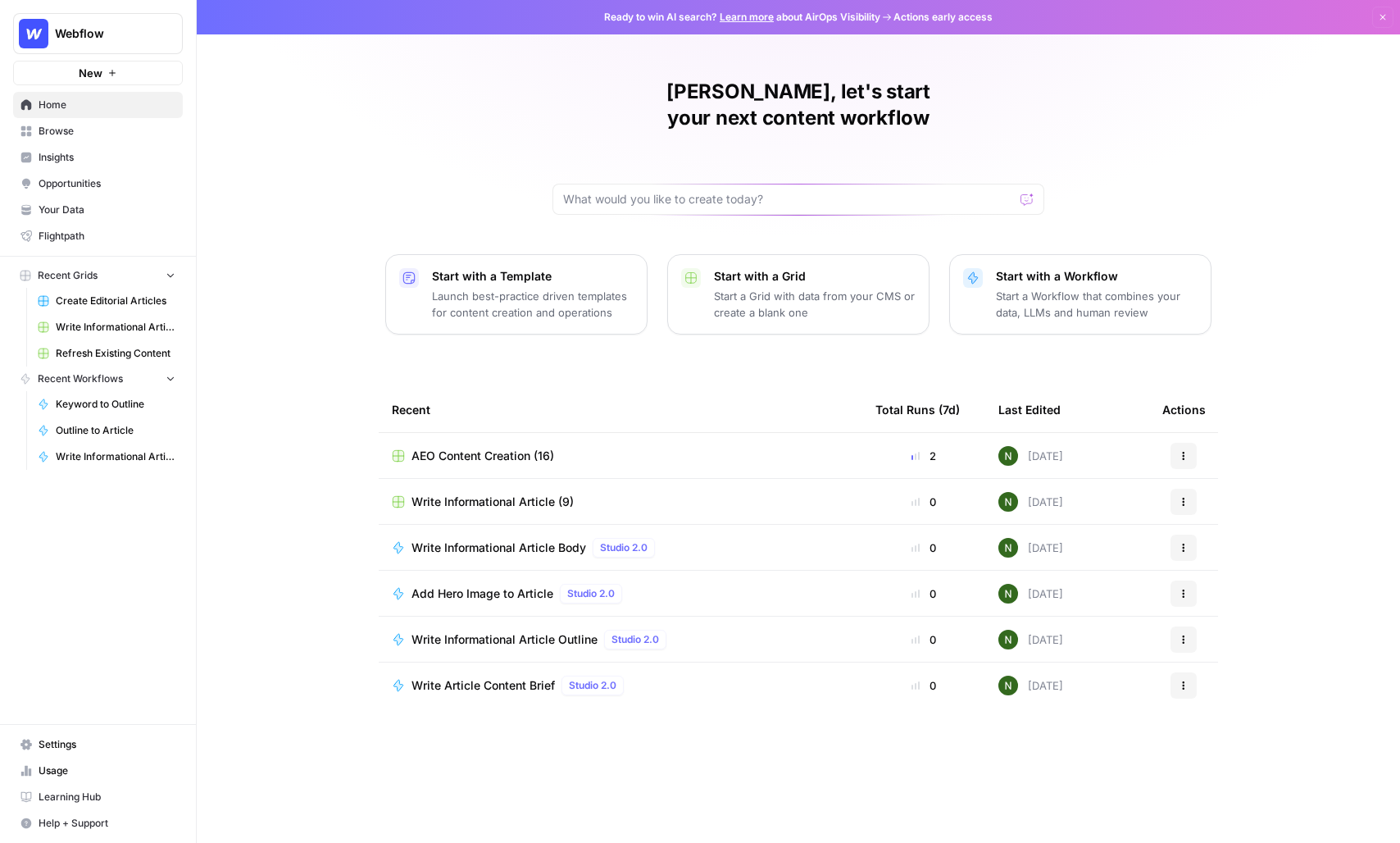
click at [84, 158] on span "Insights" at bounding box center [107, 157] width 137 height 15
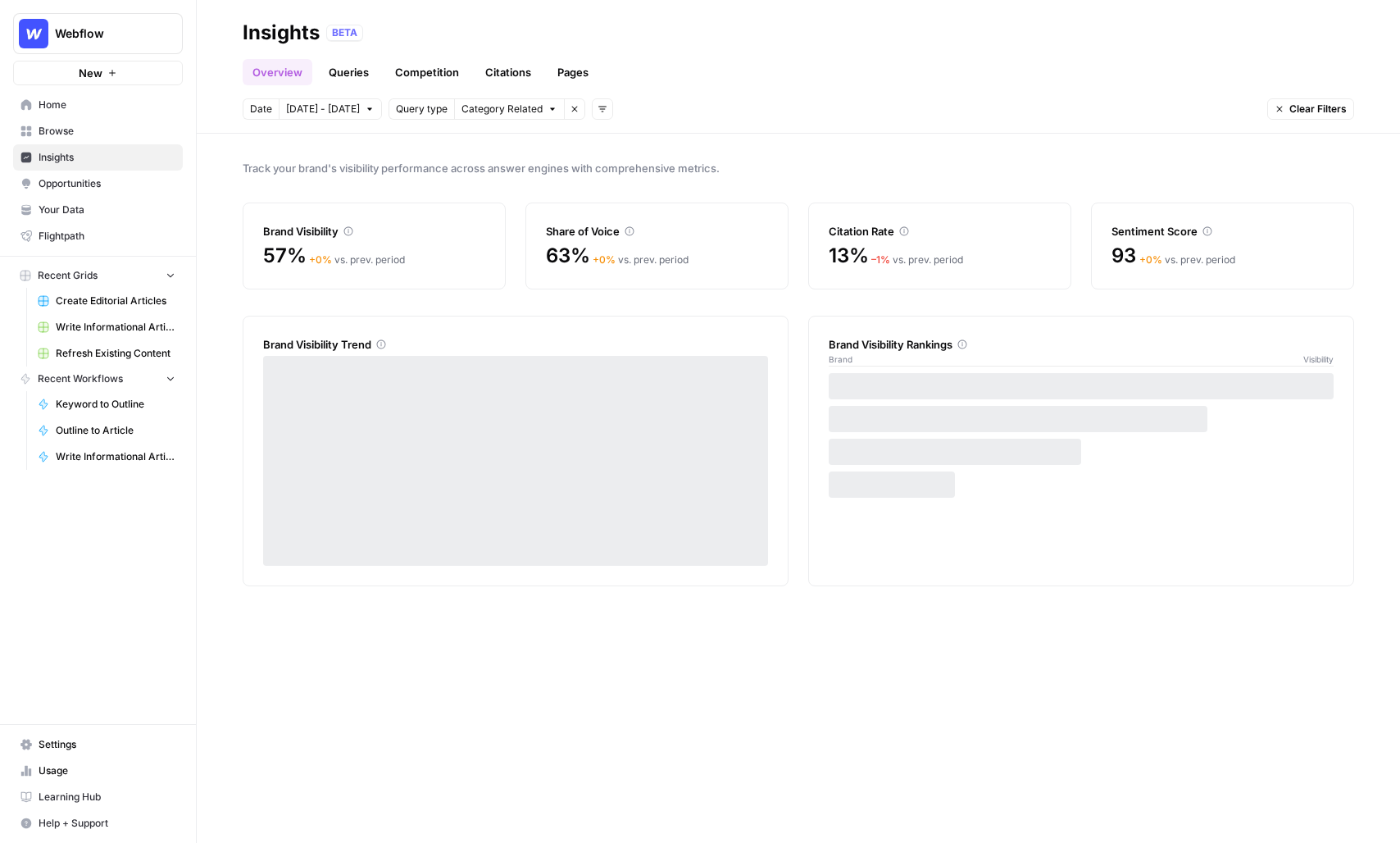
click at [344, 73] on link "Queries" at bounding box center [349, 72] width 60 height 26
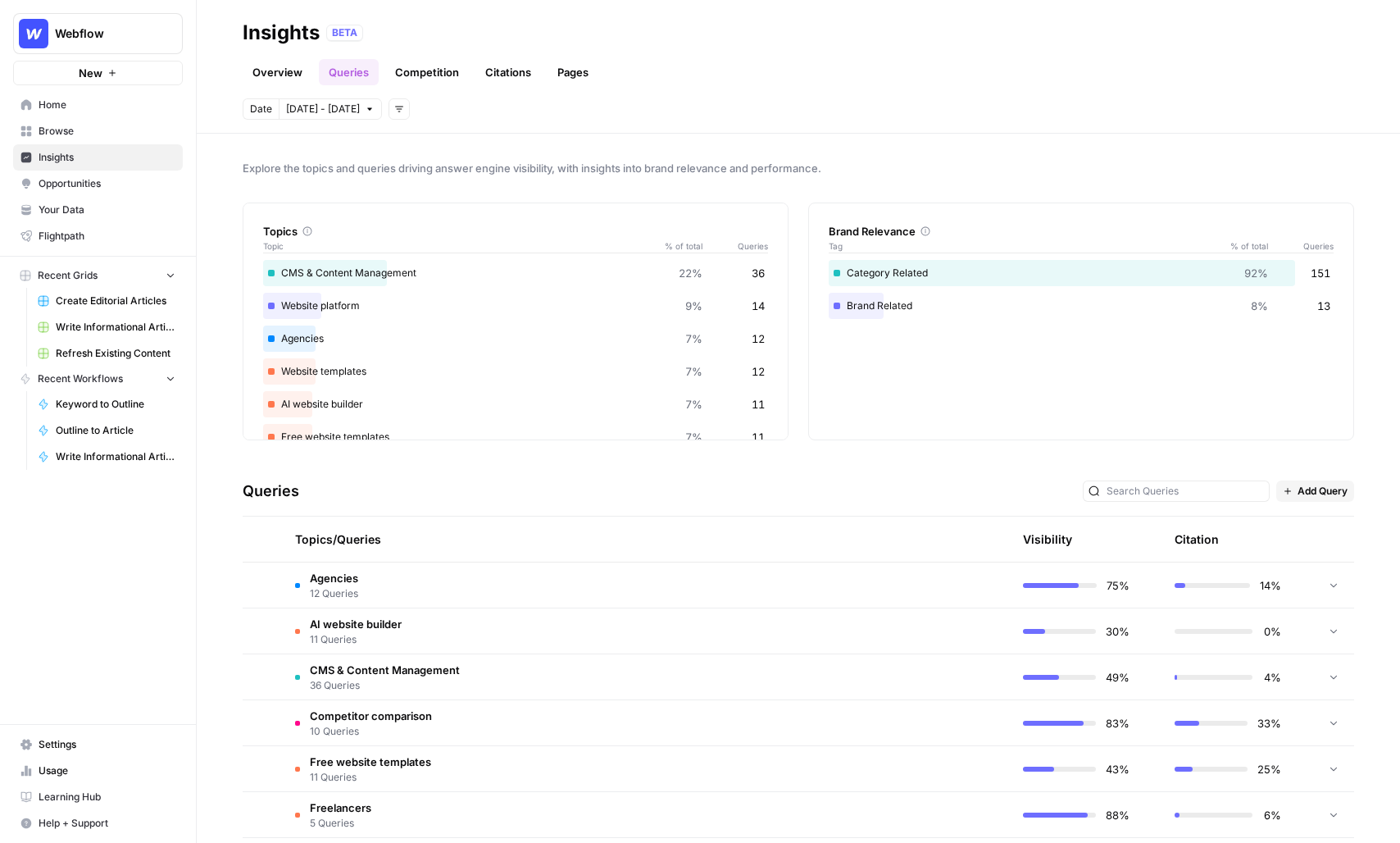
click at [9, 329] on nav "Recent Grids Create Editorial Articles Write Informational Article Refresh Exis…" at bounding box center [98, 315] width 196 height 103
click at [467, 128] on header "Insights BETA Overview Queries Competition Citations Pages Date [DATE] - [DATE]…" at bounding box center [799, 66] width 1204 height 134
click at [271, 470] on div "Queries Add Query" at bounding box center [799, 491] width 1112 height 50
